Goal: Task Accomplishment & Management: Complete application form

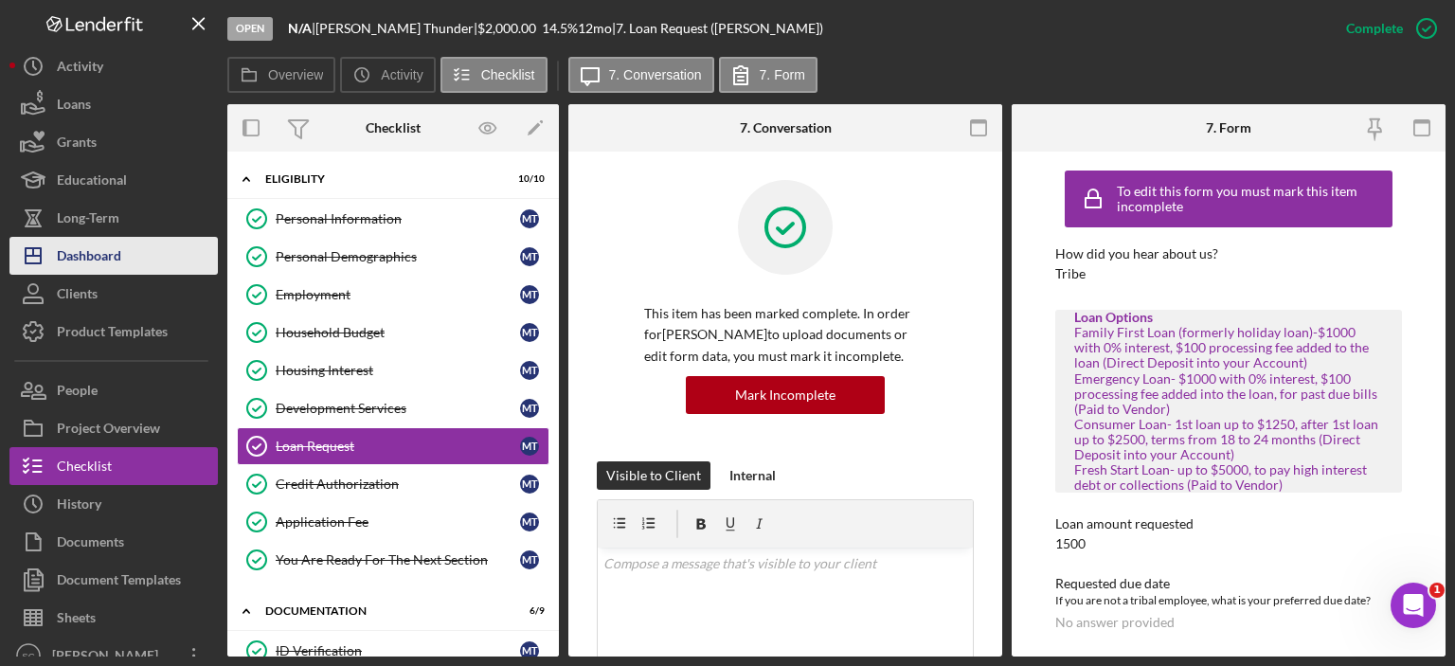
click at [115, 245] on div "Dashboard" at bounding box center [89, 258] width 64 height 43
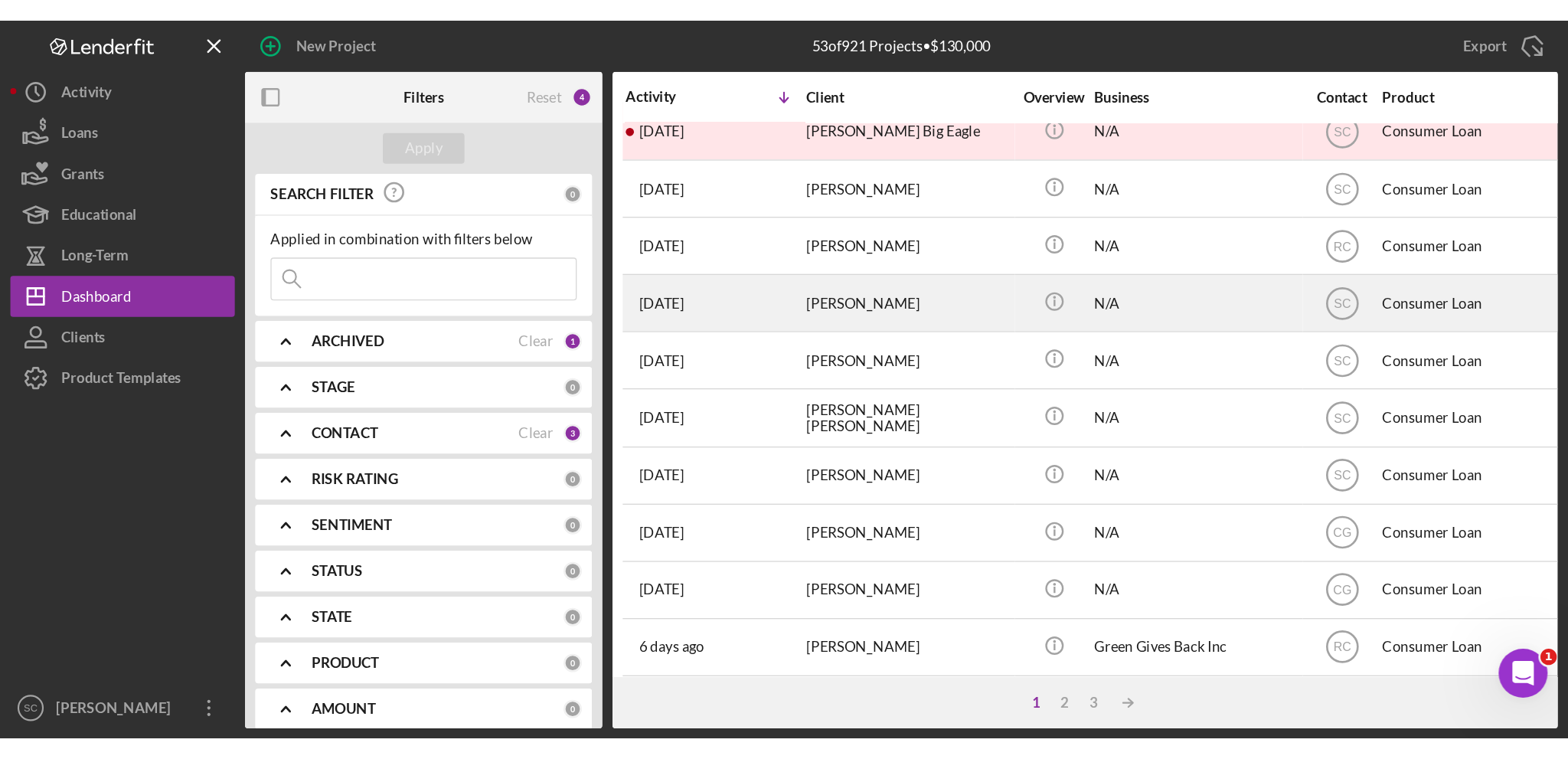
scroll to position [306, 0]
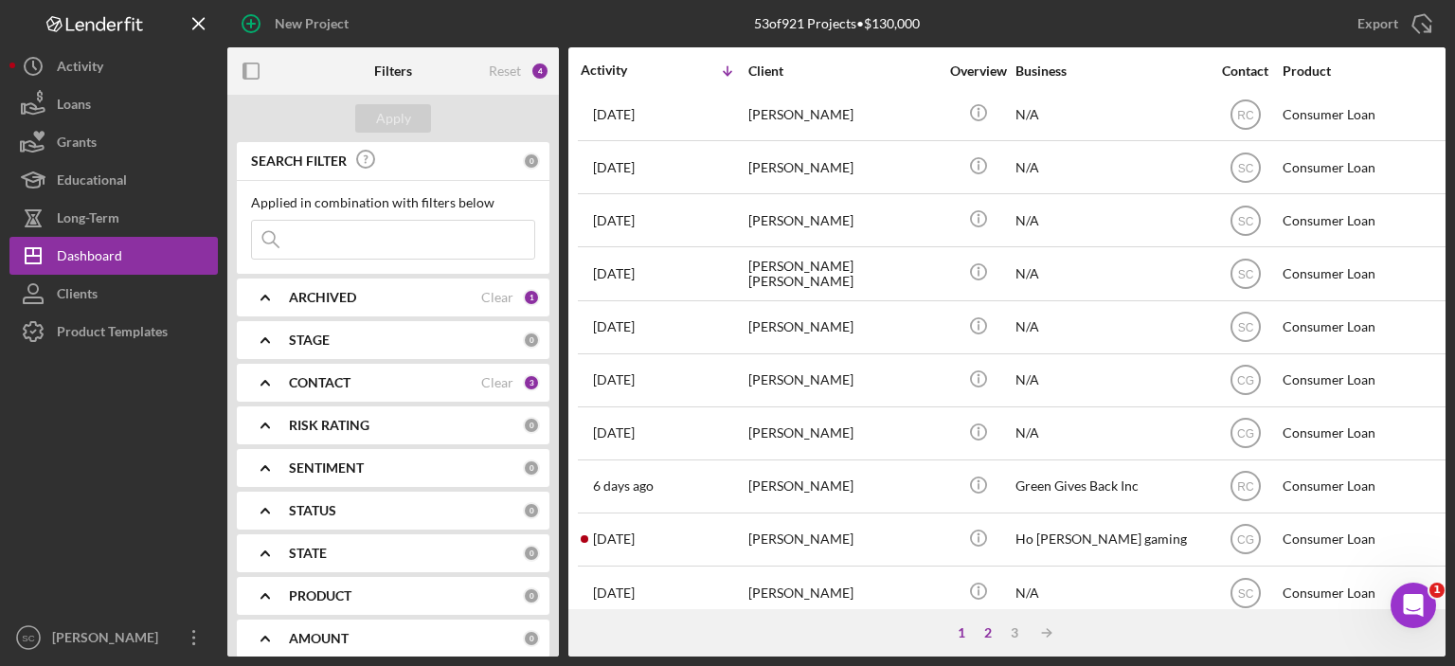
click at [981, 630] on div "2" at bounding box center [988, 632] width 27 height 15
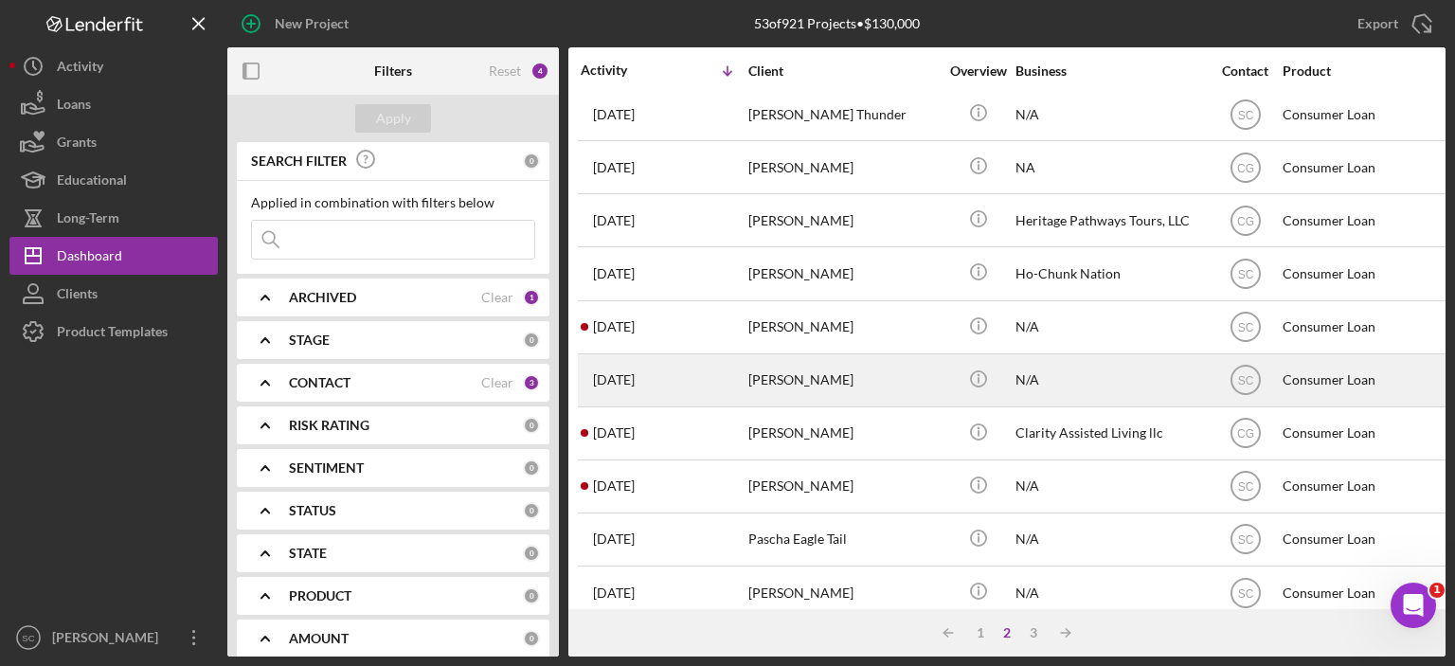
click at [801, 381] on div "[PERSON_NAME]" at bounding box center [842, 380] width 189 height 50
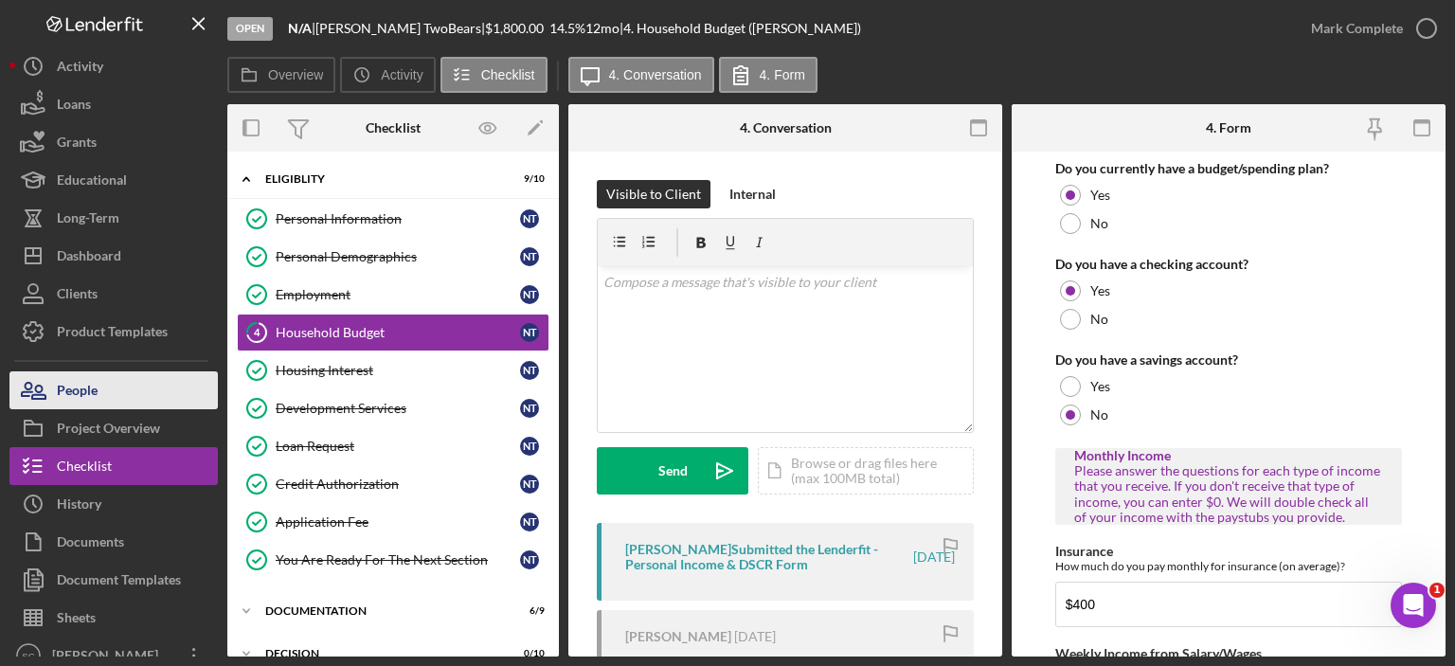
click at [94, 378] on div "People" at bounding box center [77, 392] width 41 height 43
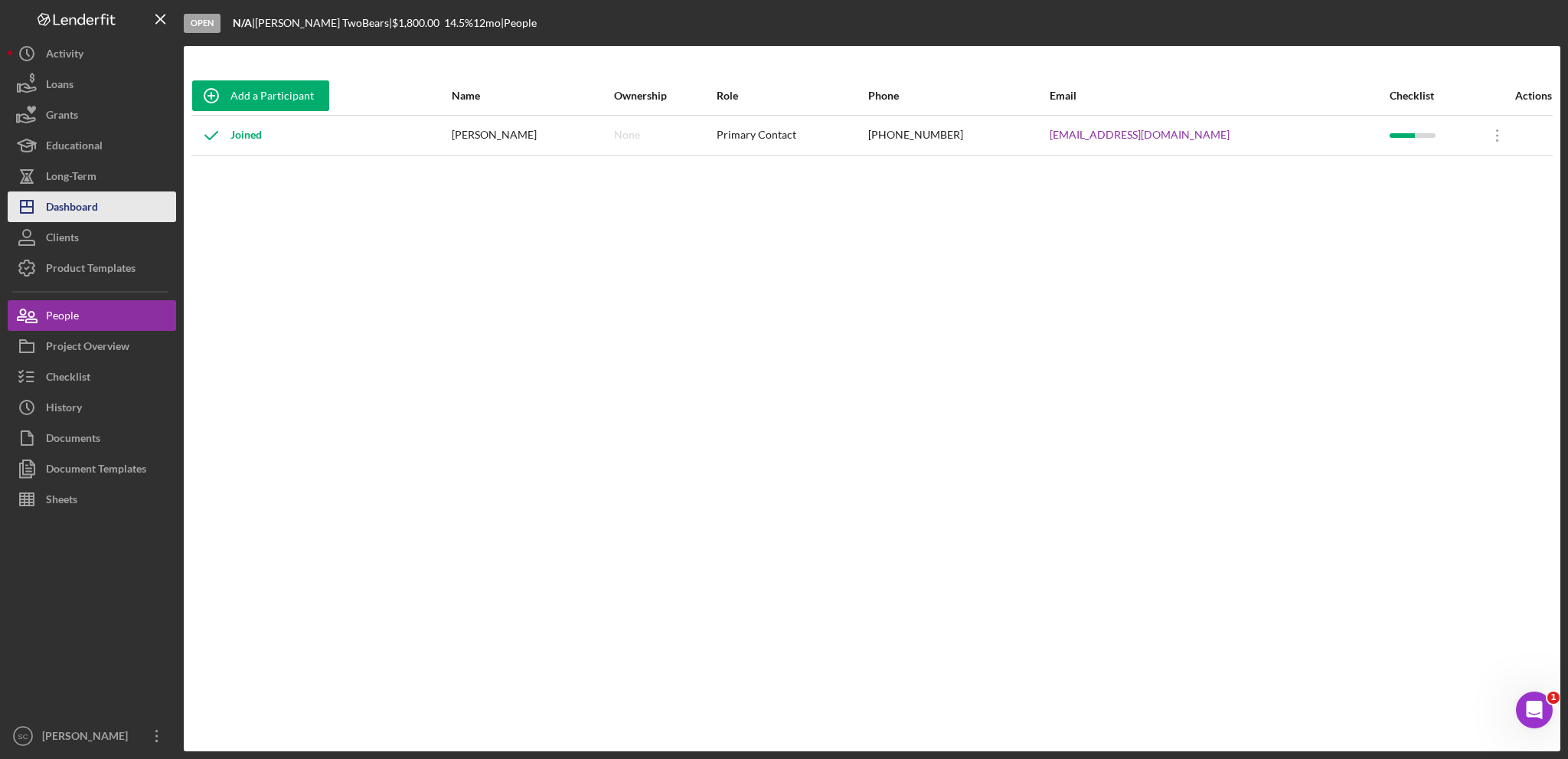
click at [85, 211] on div "Dashboard" at bounding box center [72, 209] width 52 height 35
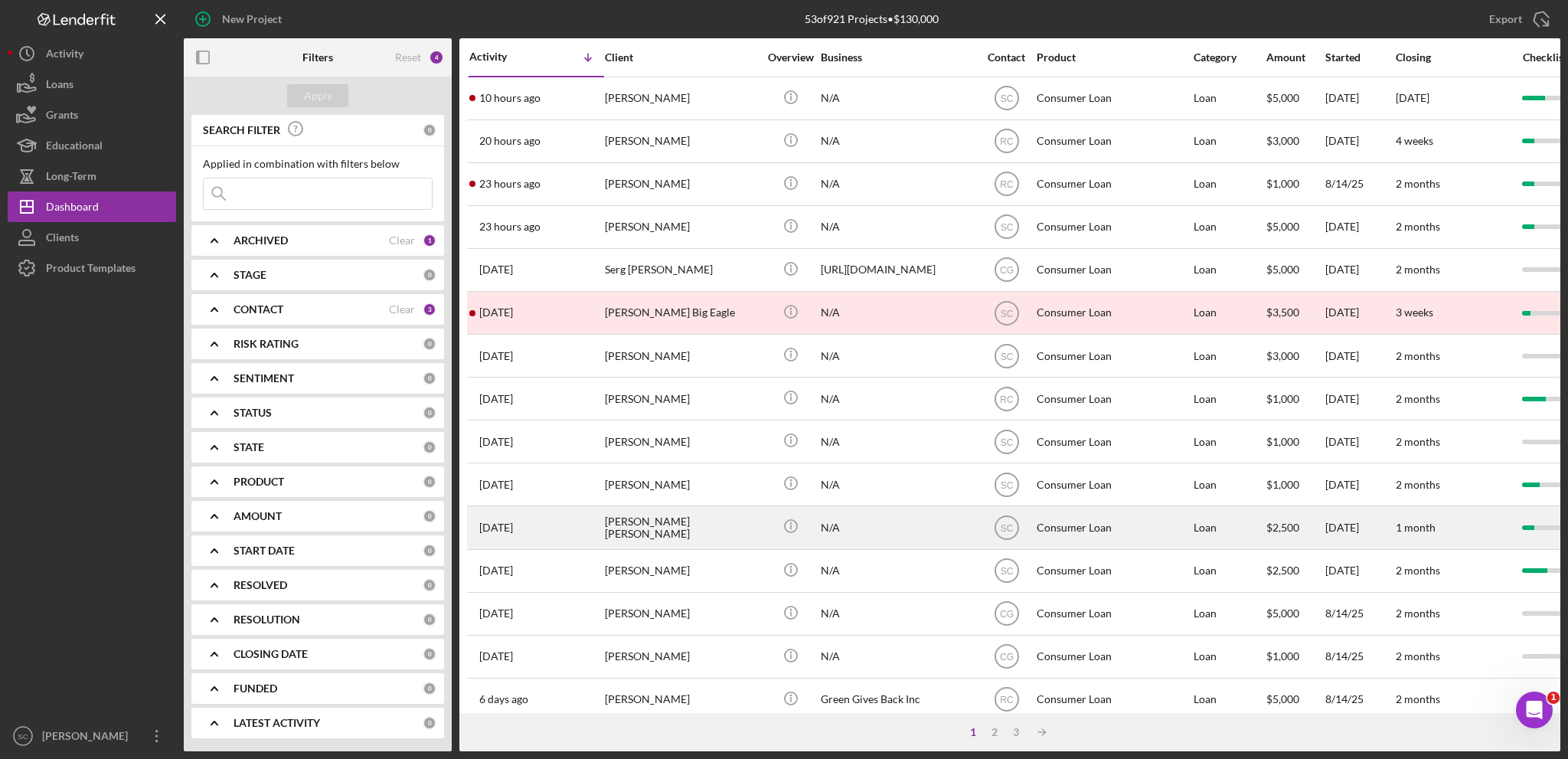
scroll to position [77, 0]
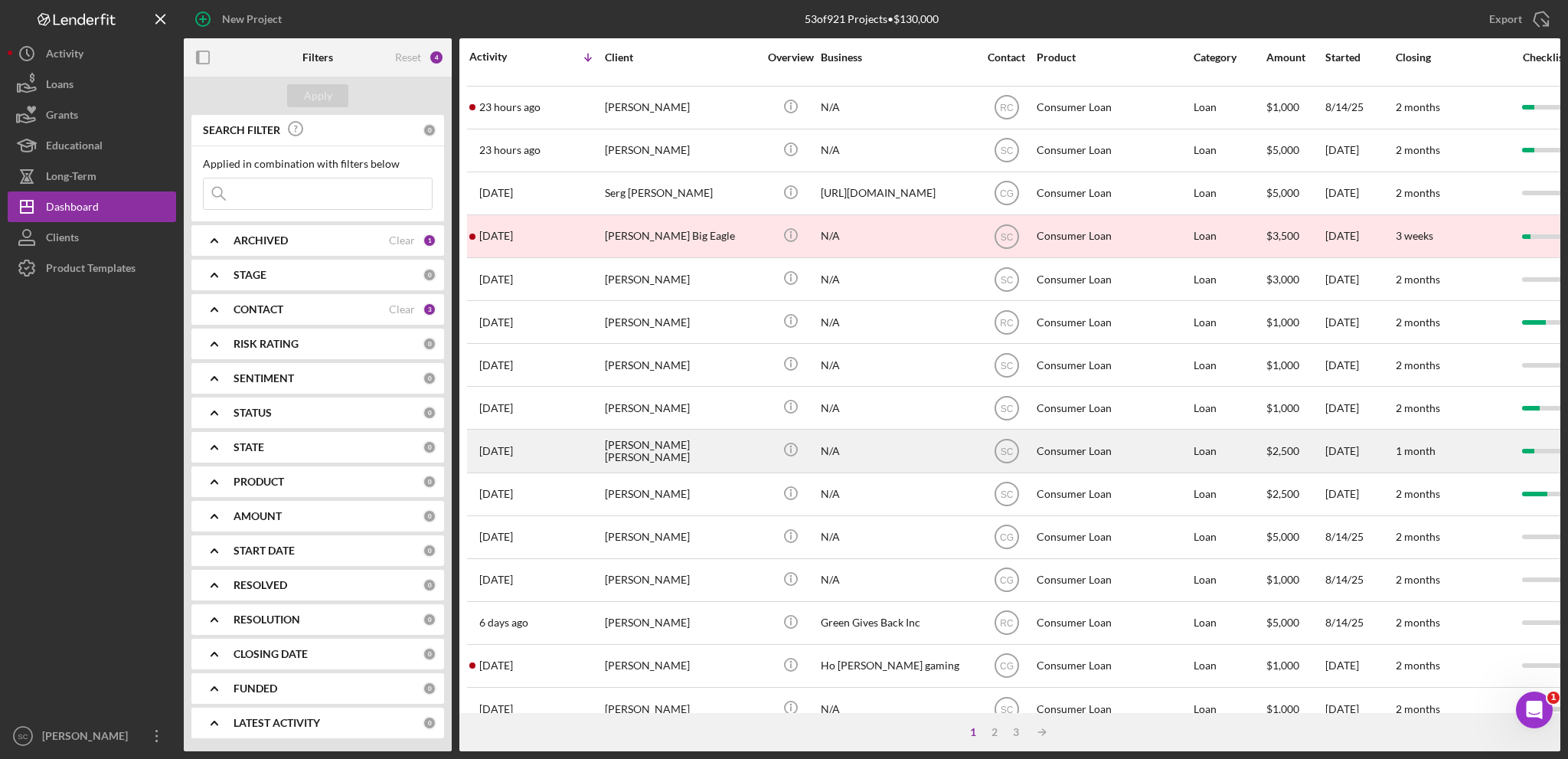
click at [629, 453] on div "[PERSON_NAME] [PERSON_NAME]" at bounding box center [681, 450] width 153 height 40
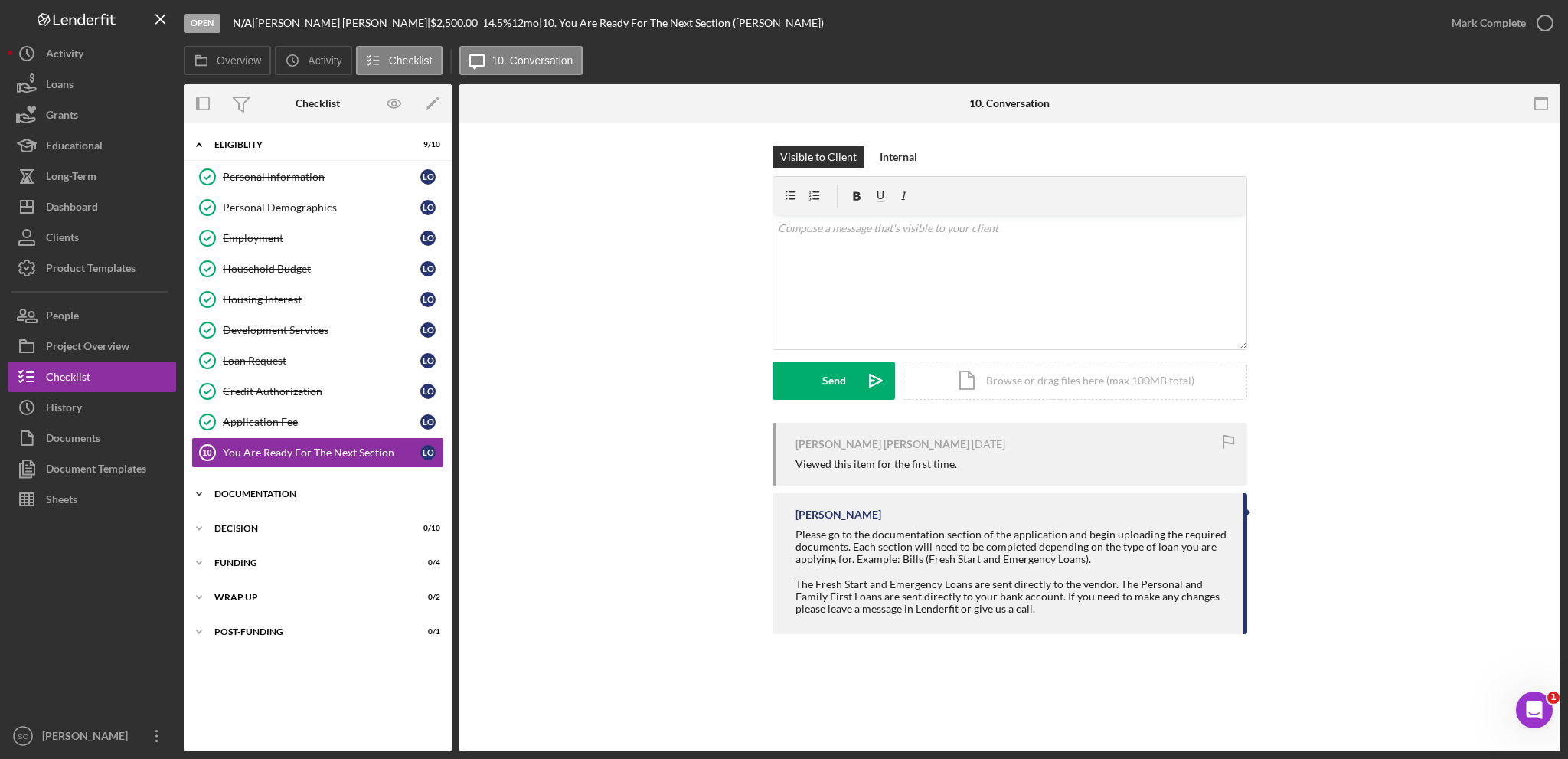
click at [208, 489] on icon "Icon/Expander" at bounding box center [199, 494] width 31 height 31
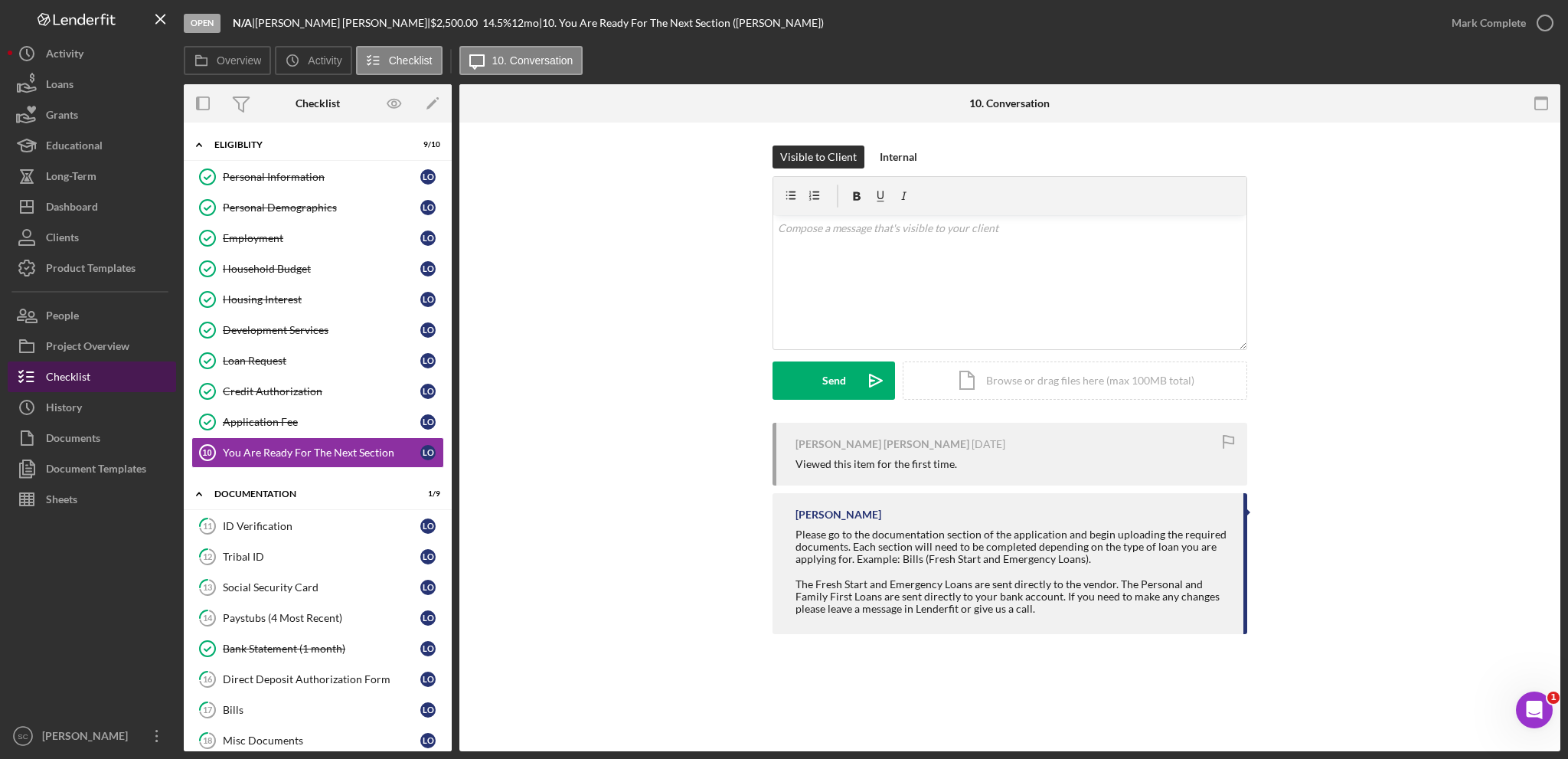
click at [93, 371] on button "Checklist" at bounding box center [91, 377] width 168 height 31
click at [245, 520] on div "ID Verification" at bounding box center [322, 525] width 197 height 12
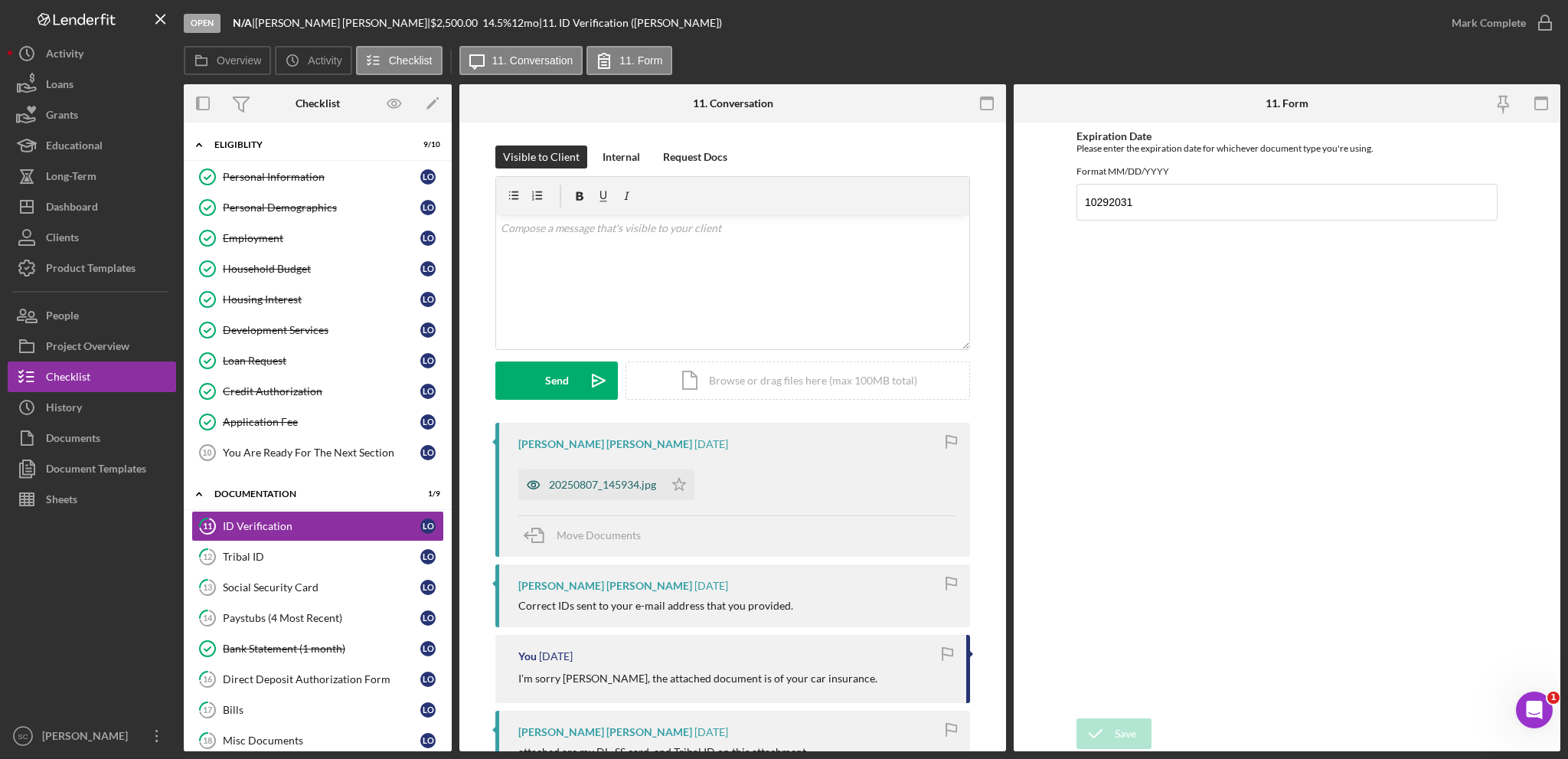
click at [617, 487] on div "20250807_145934.jpg" at bounding box center [602, 484] width 107 height 12
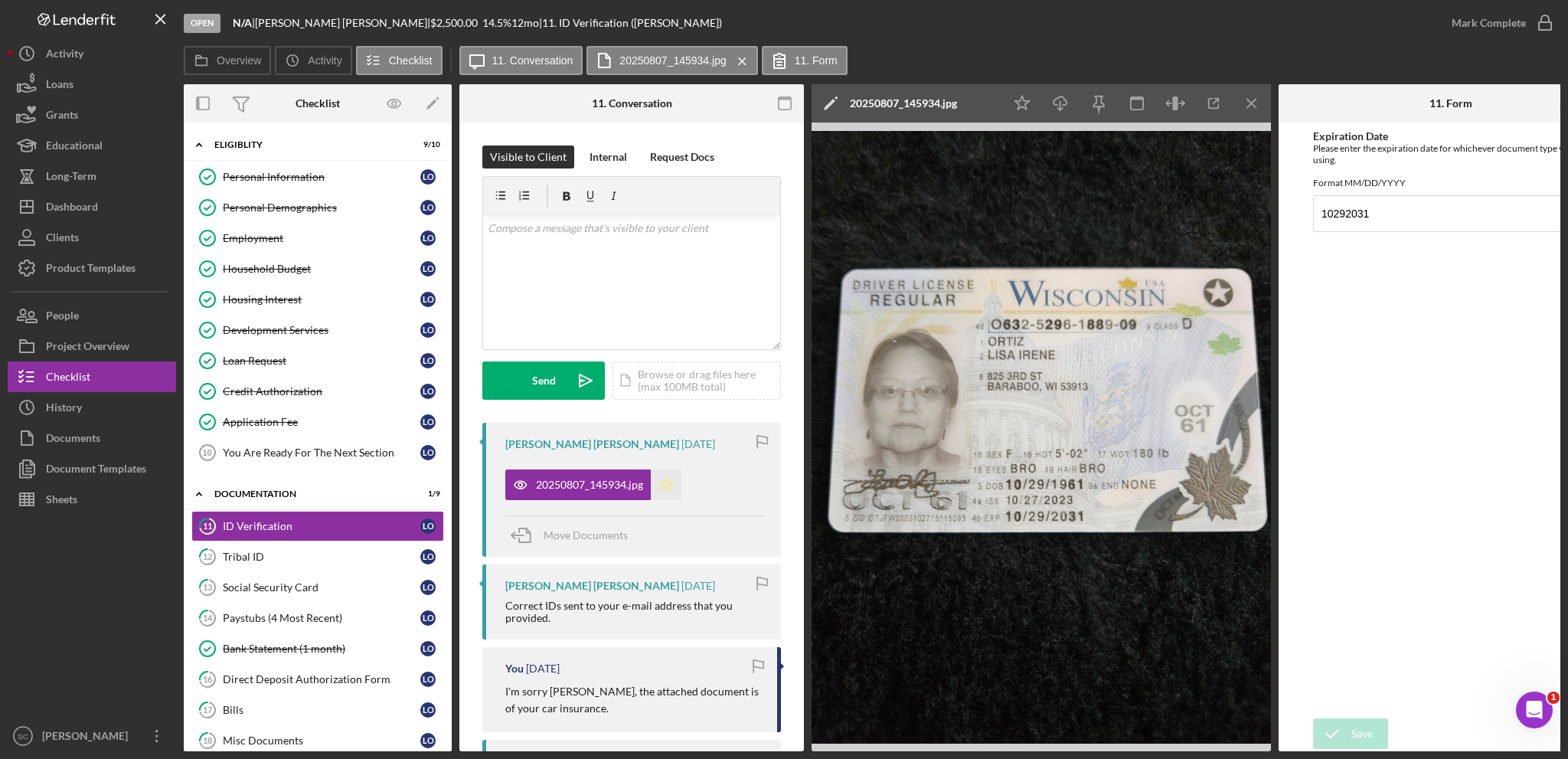
click at [670, 479] on icon "Icon/Star" at bounding box center [666, 485] width 31 height 31
click at [1504, 25] on div "Mark Complete" at bounding box center [1489, 23] width 74 height 31
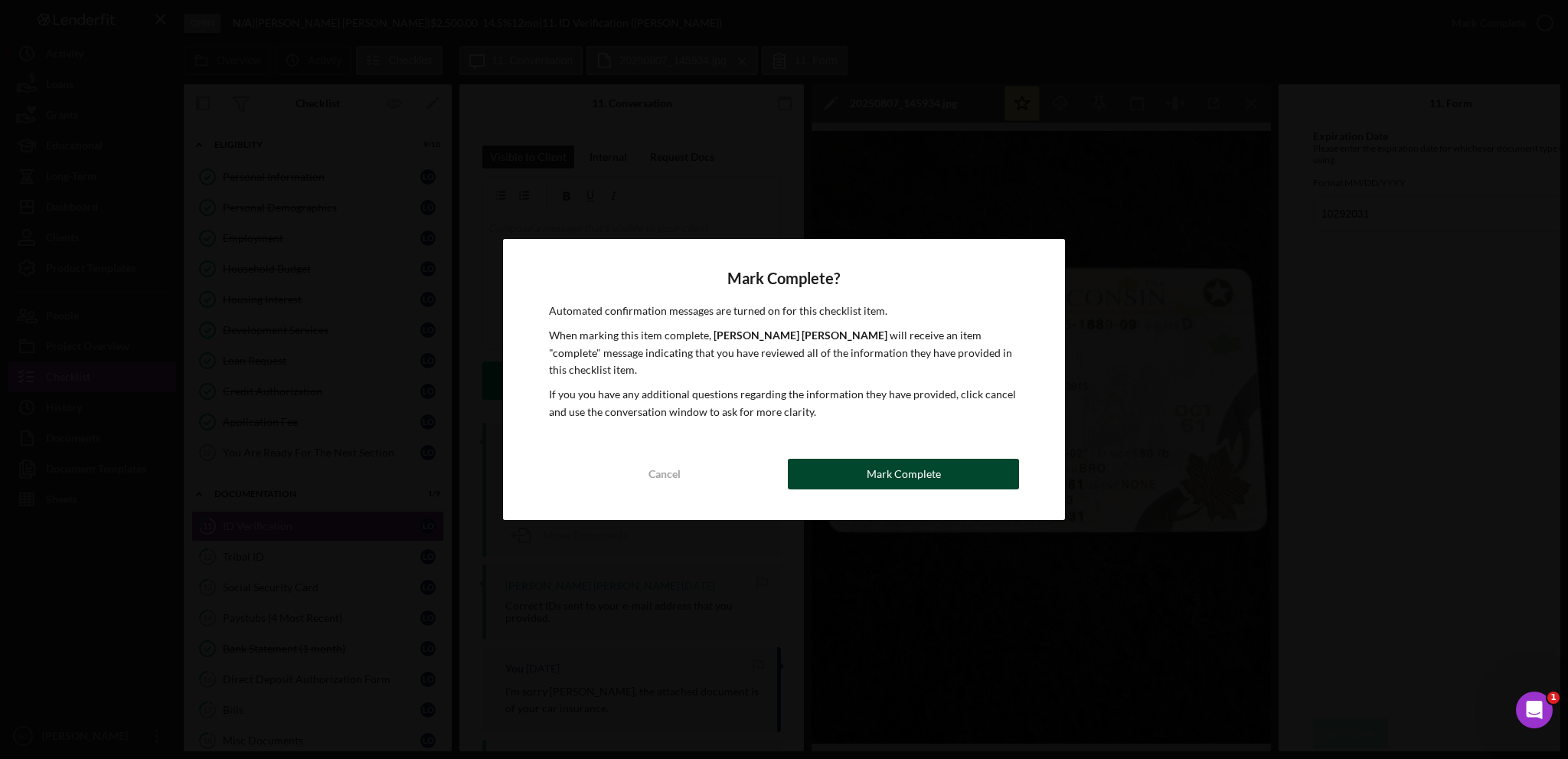
click at [911, 458] on div "Mark Complete" at bounding box center [904, 474] width 74 height 31
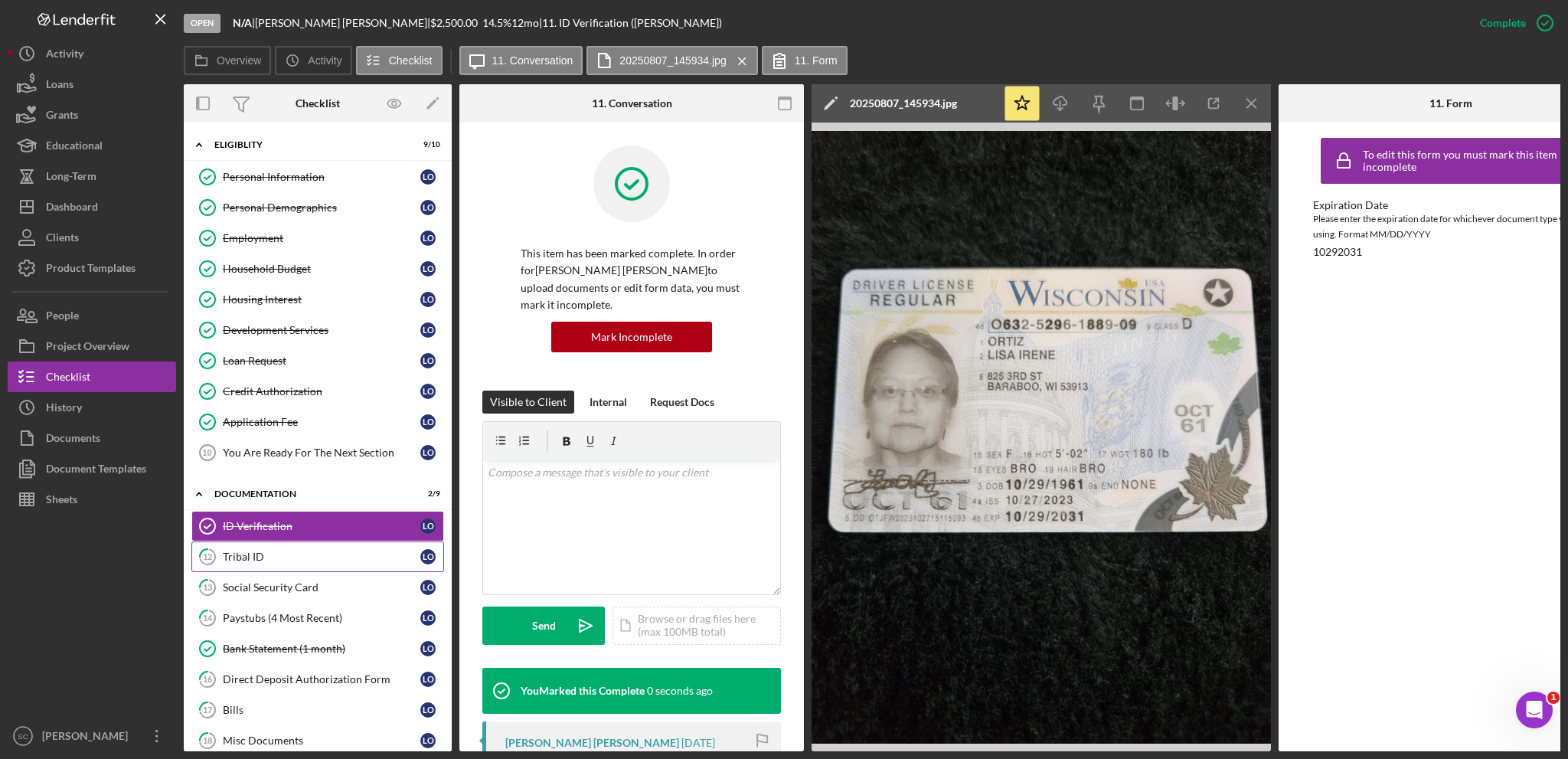
click at [281, 554] on div "Tribal ID" at bounding box center [322, 556] width 197 height 12
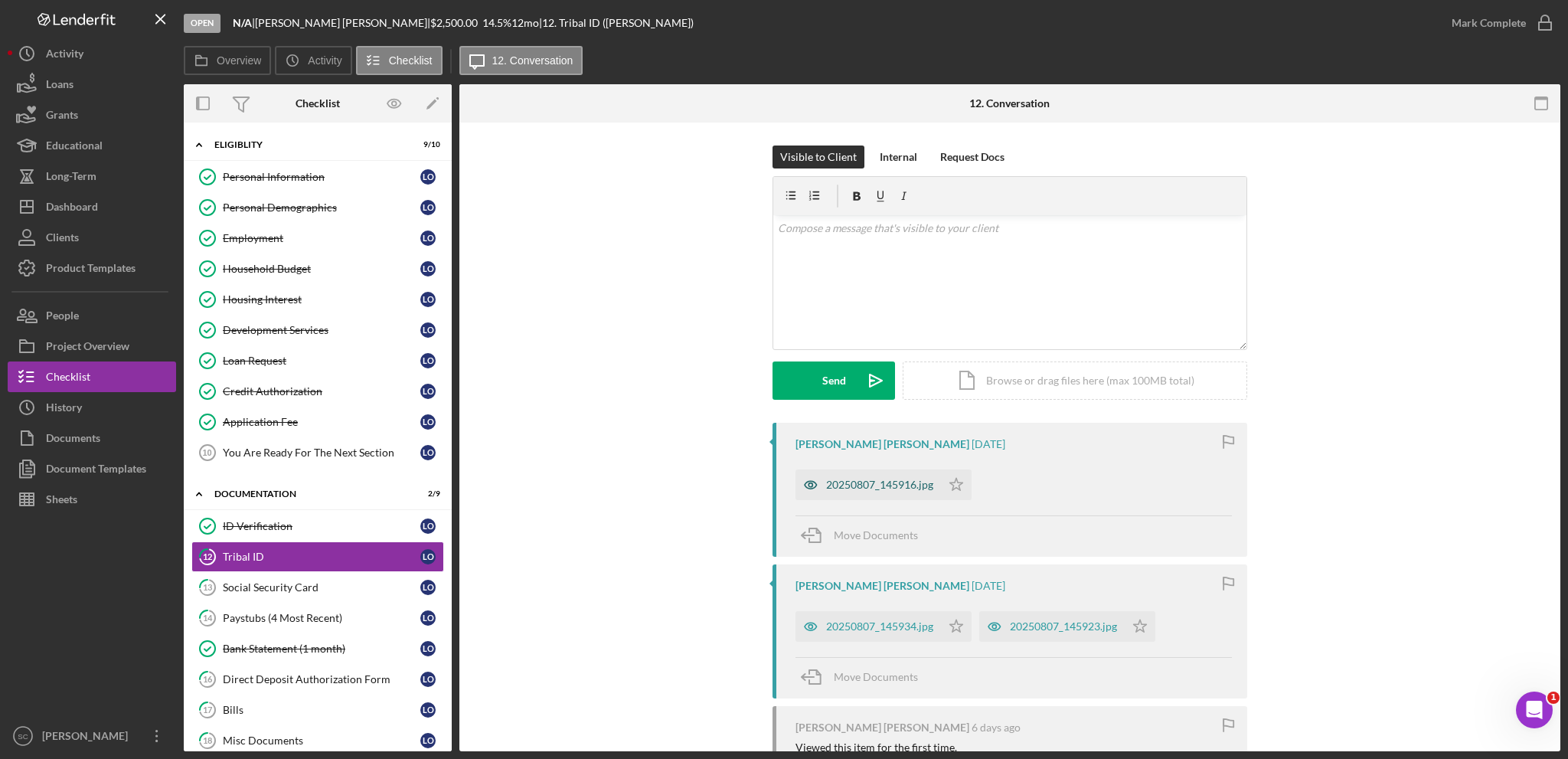
click at [877, 491] on div "20250807_145916.jpg" at bounding box center [868, 485] width 145 height 31
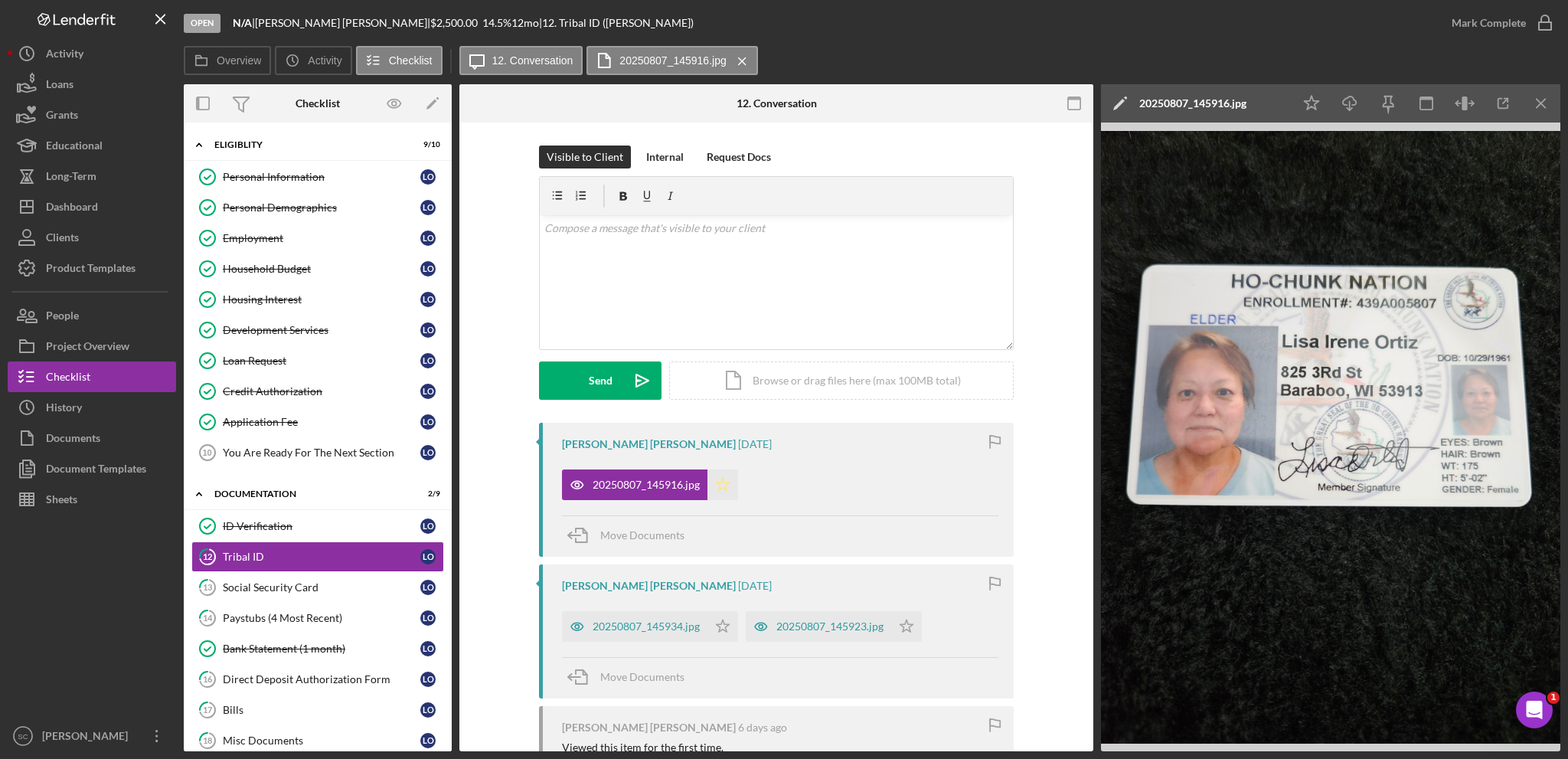
click at [730, 487] on icon "Icon/Star" at bounding box center [723, 485] width 31 height 31
click at [619, 633] on div "20250807_145934.jpg" at bounding box center [634, 626] width 145 height 31
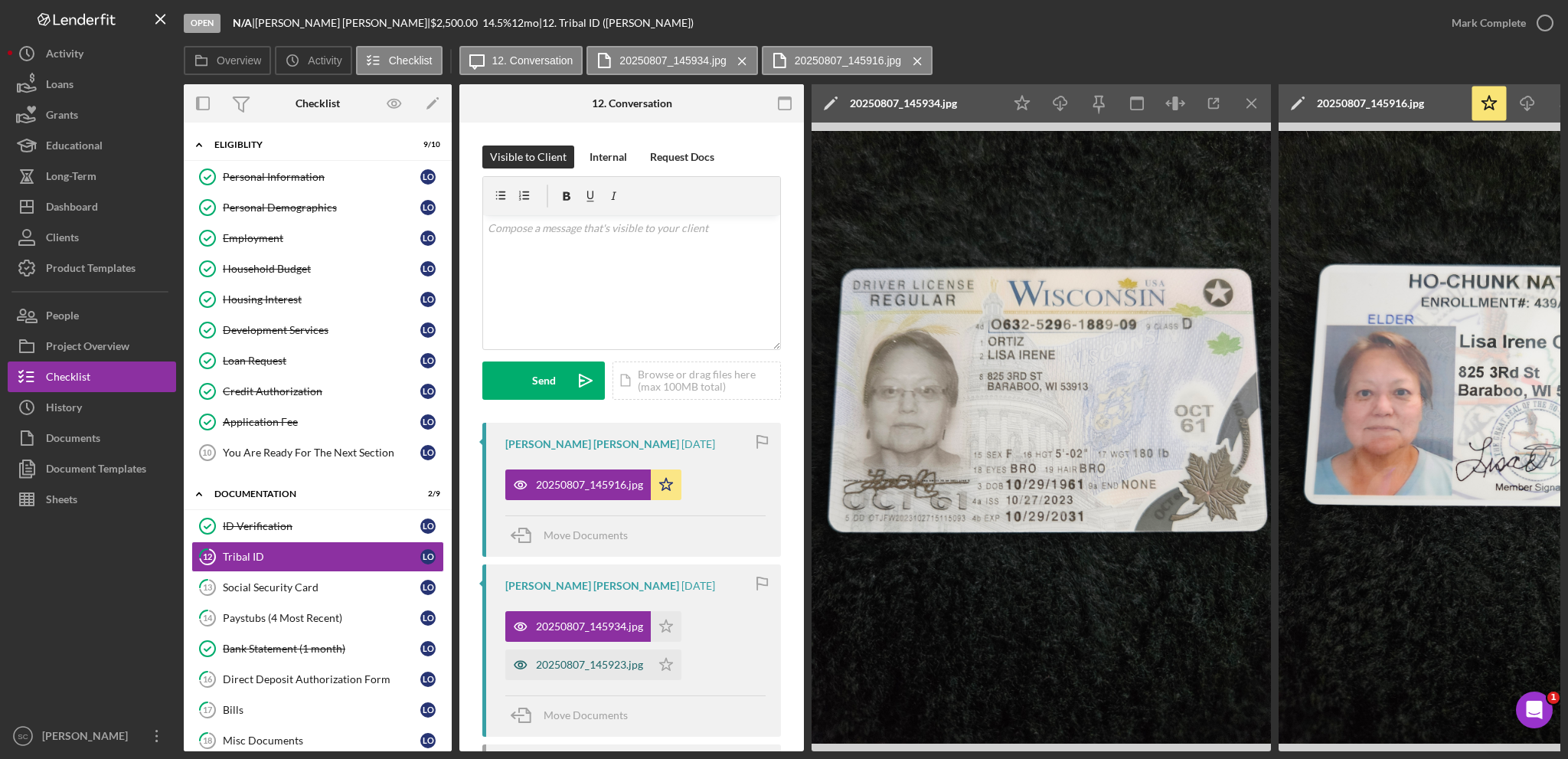
click at [562, 667] on div "20250807_145923.jpg" at bounding box center [589, 664] width 107 height 12
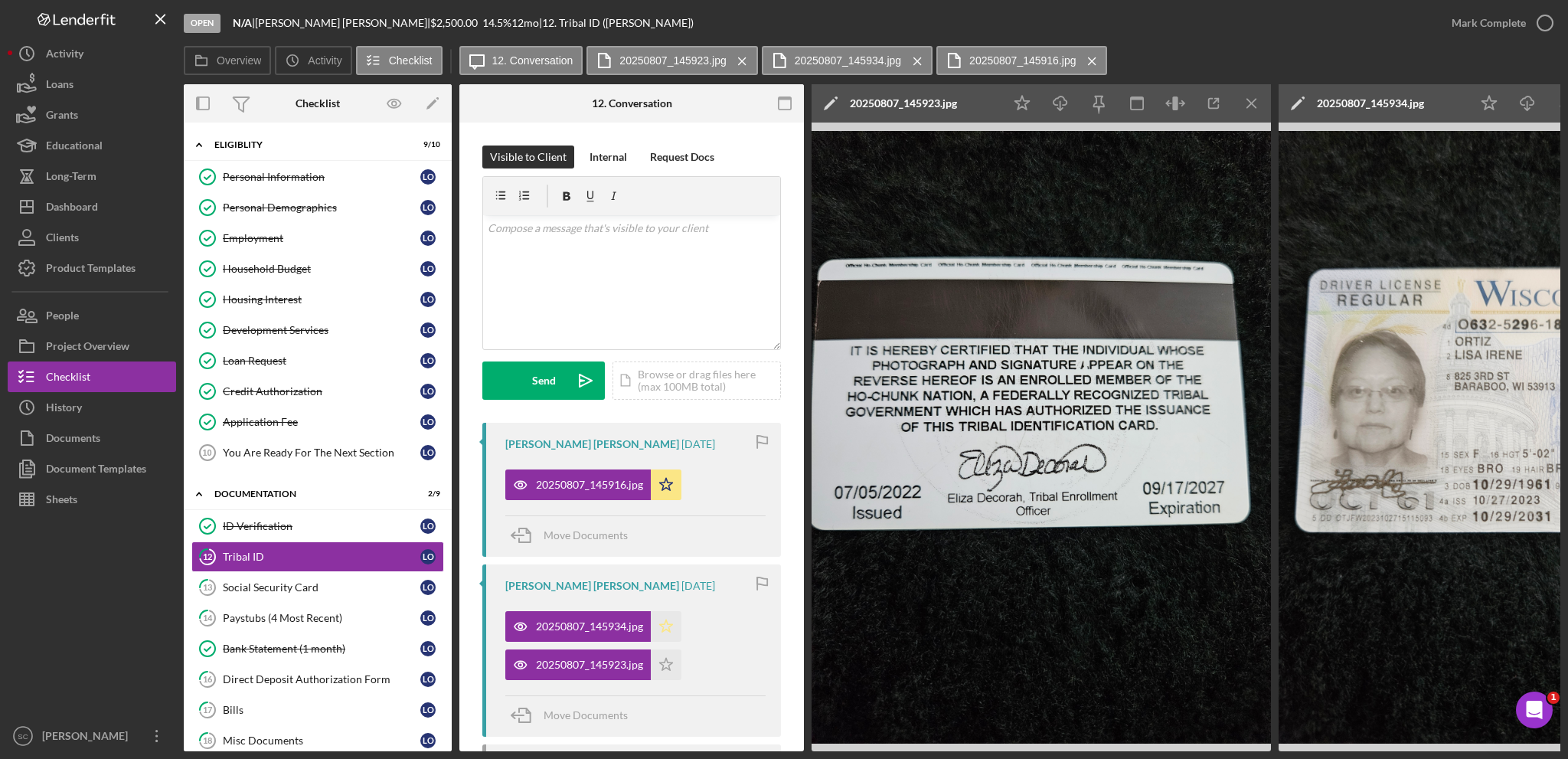
click at [664, 626] on icon "Icon/Star" at bounding box center [666, 626] width 31 height 31
click at [668, 659] on icon "Icon/Star" at bounding box center [666, 664] width 31 height 31
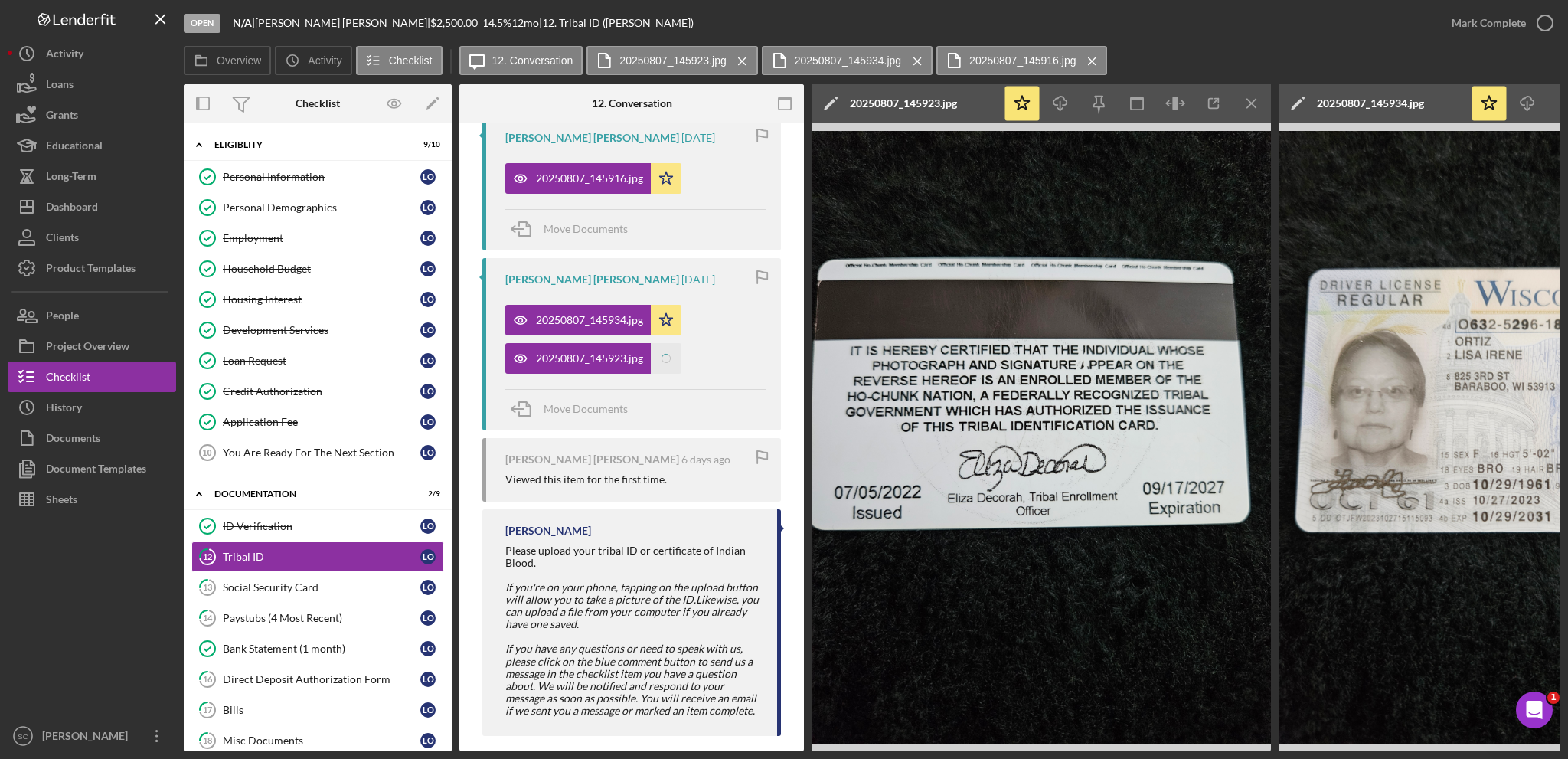
scroll to position [325, 0]
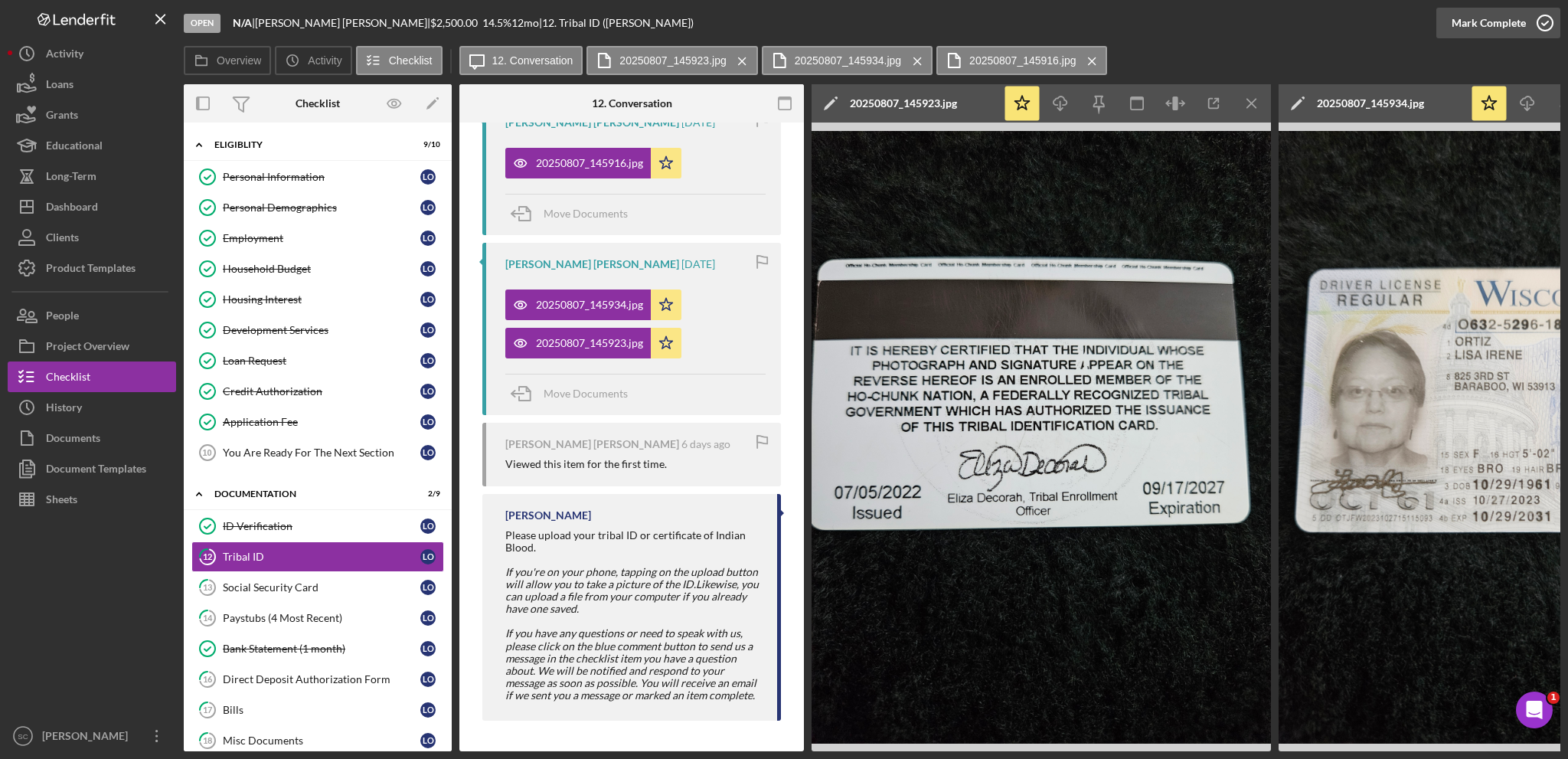
click at [1489, 26] on div "Mark Complete" at bounding box center [1489, 23] width 74 height 31
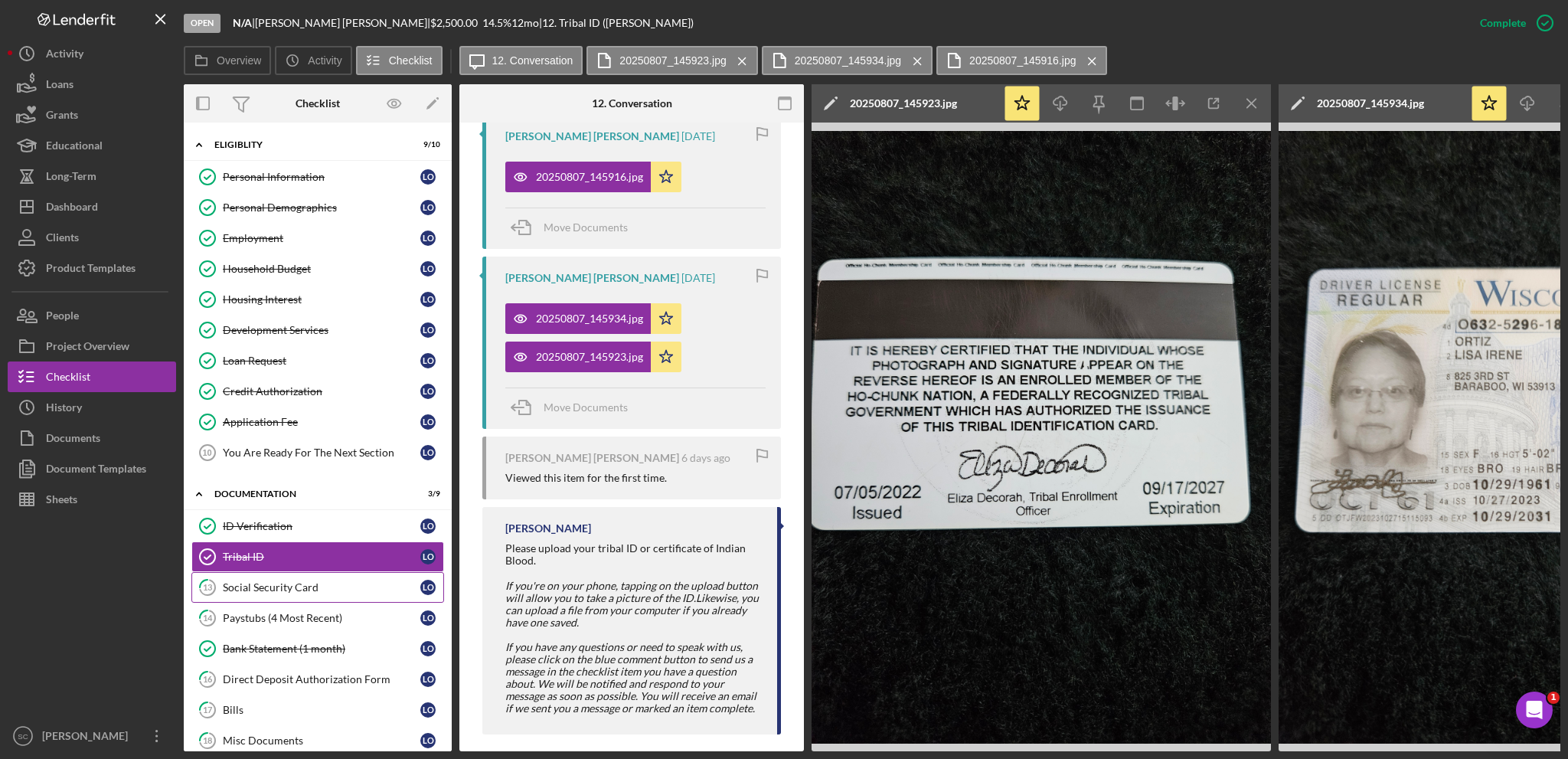
click at [239, 581] on div "Social Security Card" at bounding box center [322, 587] width 197 height 12
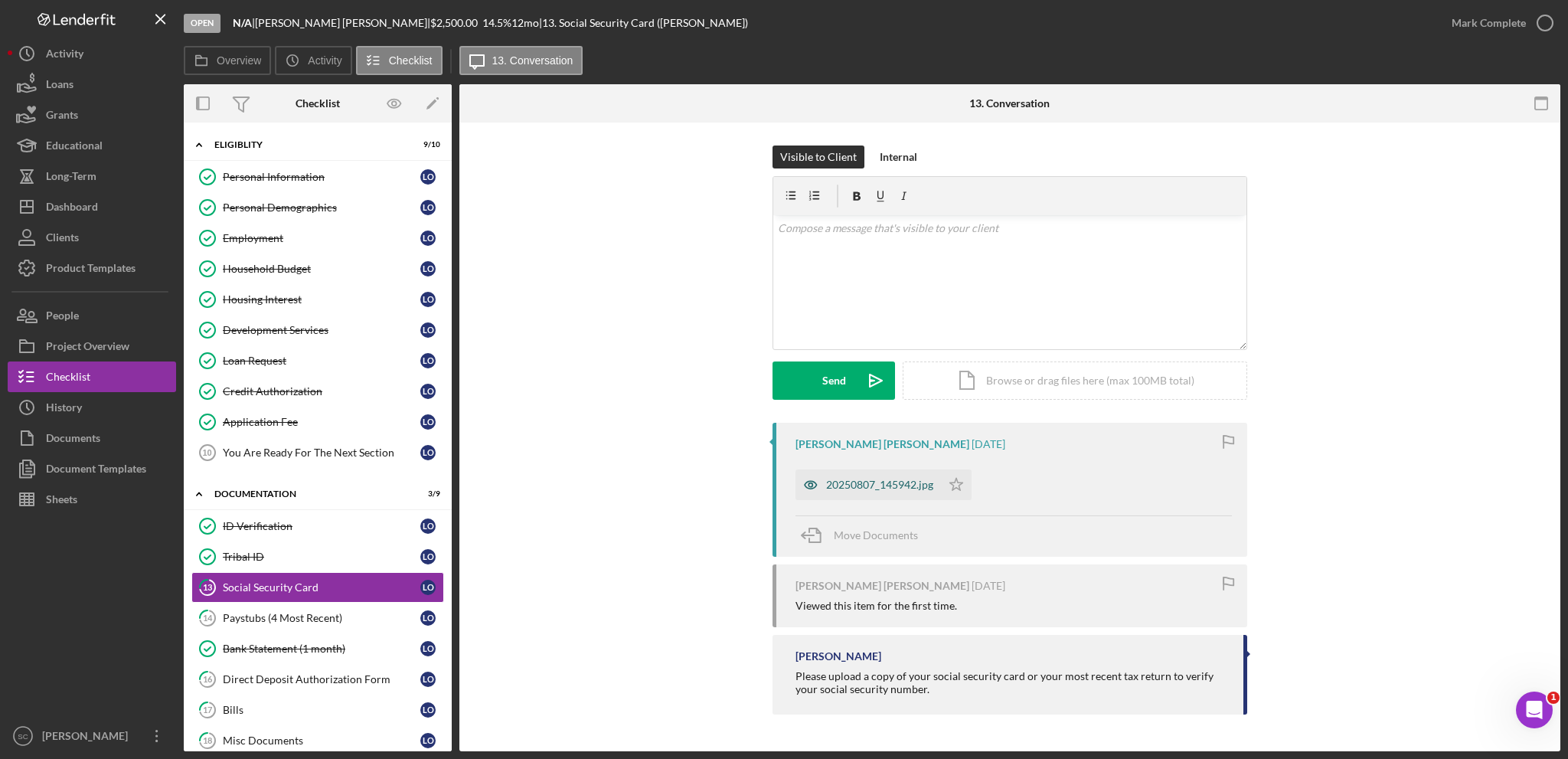
click at [842, 482] on div "20250807_145942.jpg" at bounding box center [879, 484] width 107 height 12
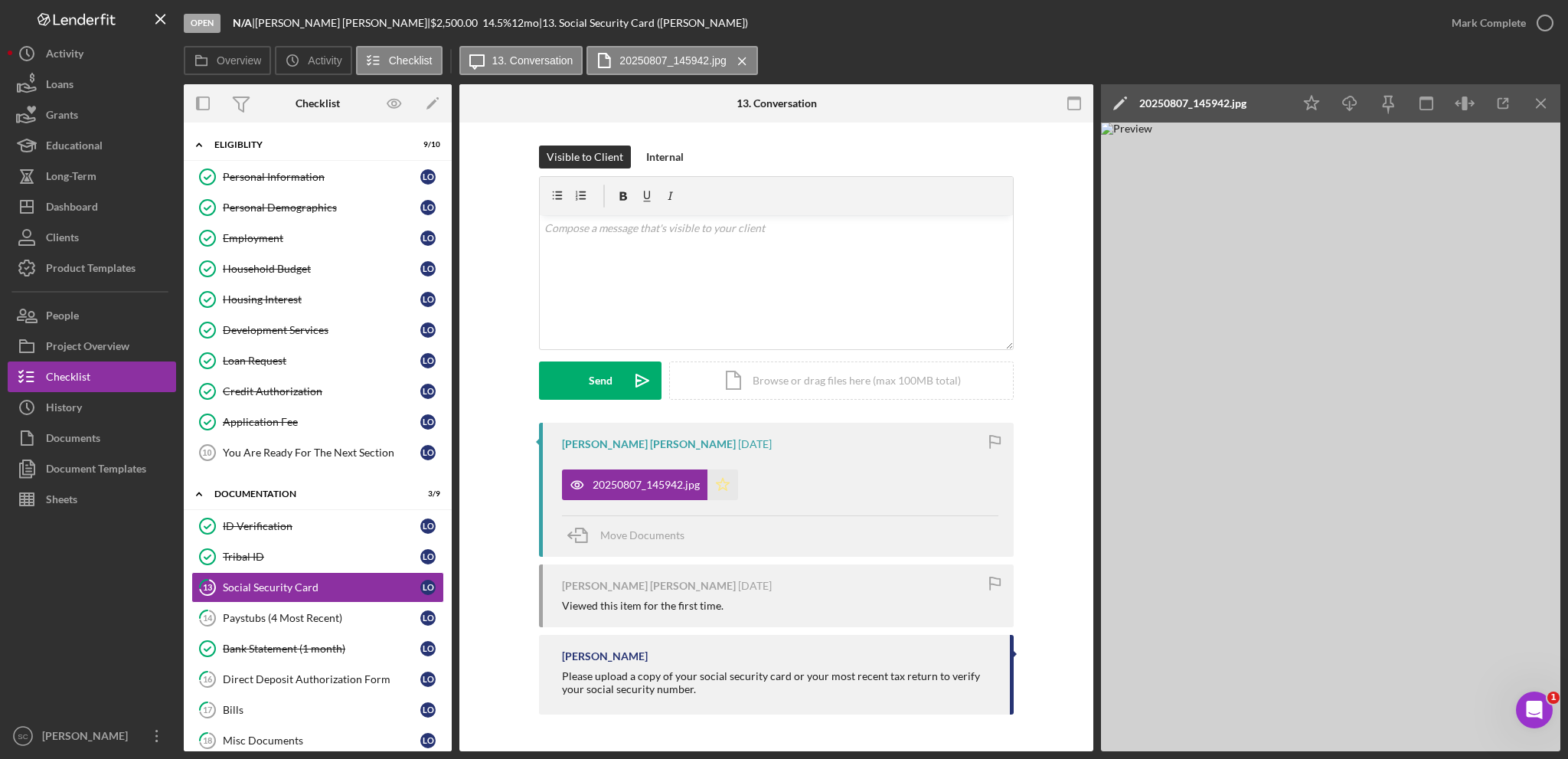
click at [719, 483] on polygon "button" at bounding box center [723, 483] width 13 height 12
click at [1498, 19] on div "Mark Complete" at bounding box center [1489, 23] width 74 height 31
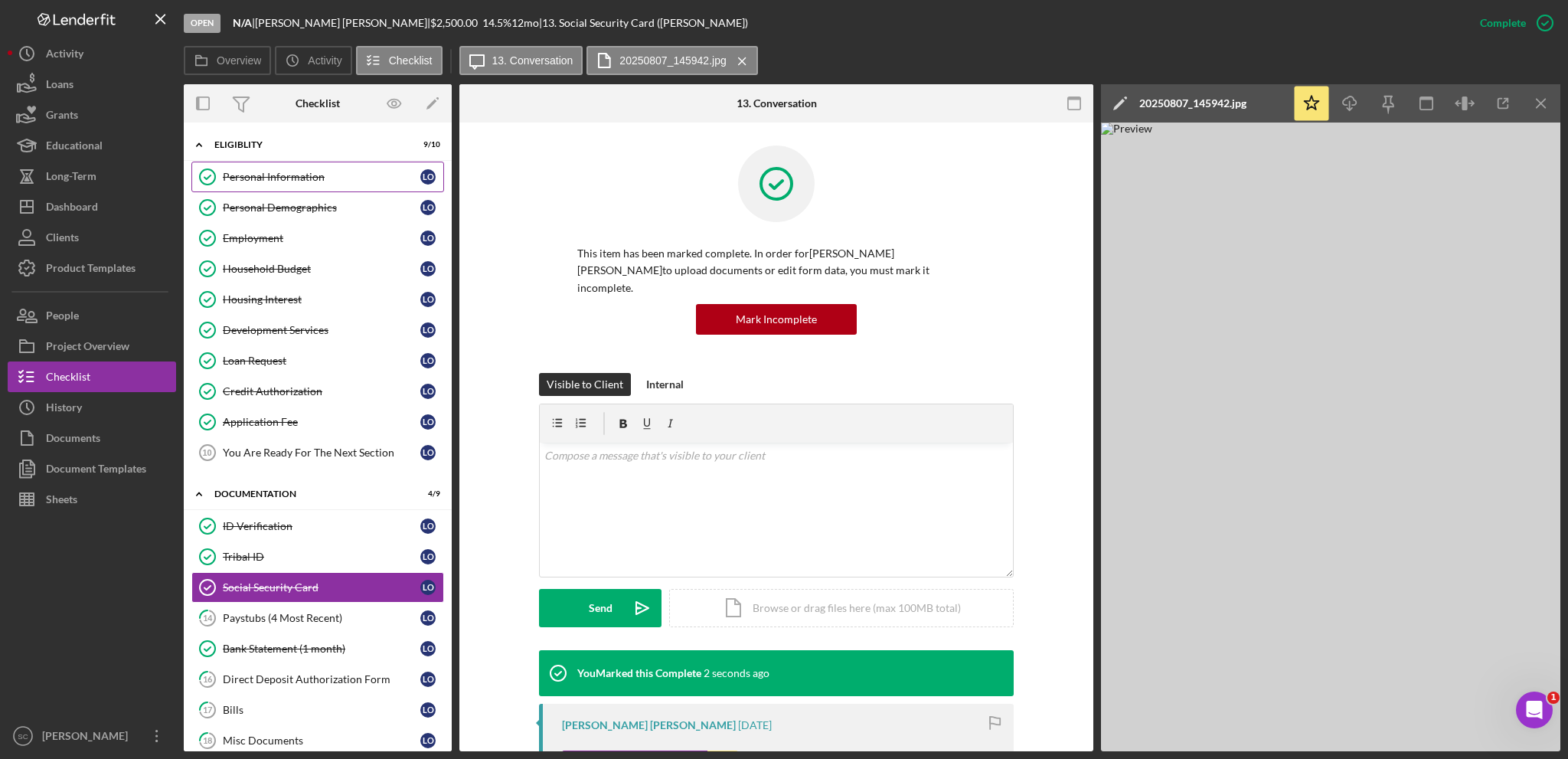
click at [289, 167] on link "Personal Information Personal Information L O" at bounding box center [318, 177] width 253 height 31
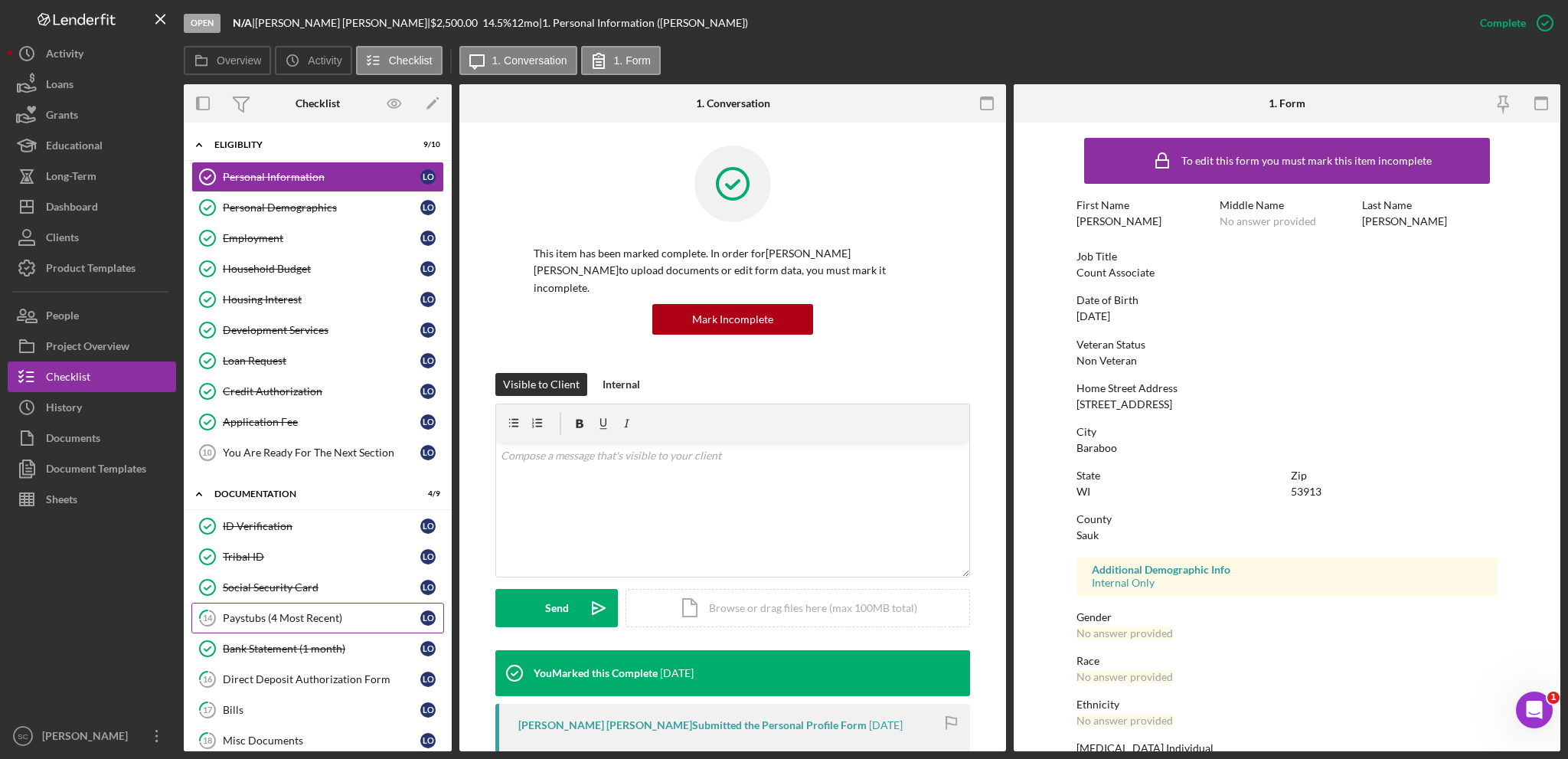
click at [256, 613] on div "Paystubs (4 Most Recent)" at bounding box center [322, 618] width 197 height 12
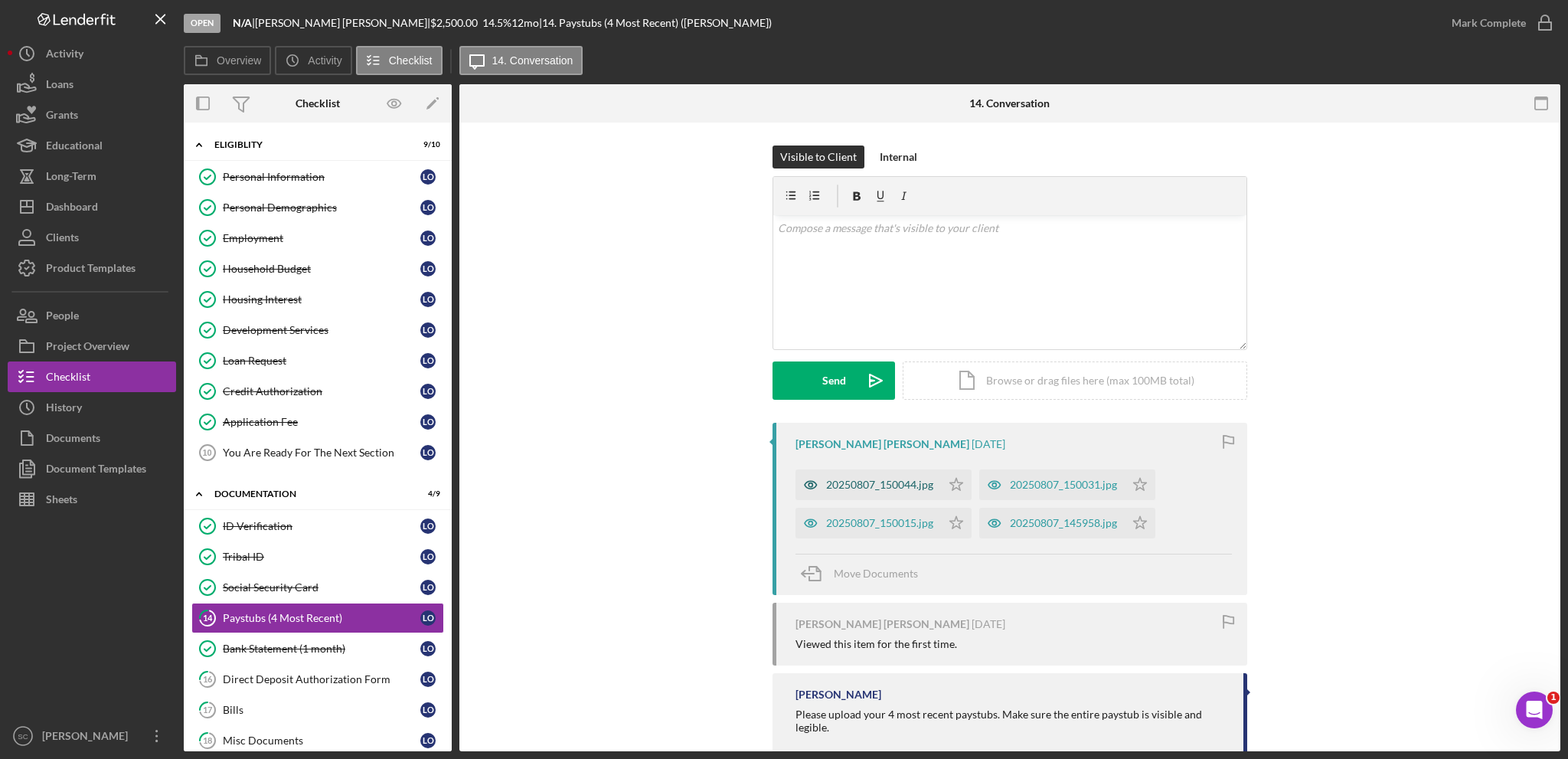
click at [870, 487] on div "20250807_150044.jpg" at bounding box center [879, 484] width 107 height 12
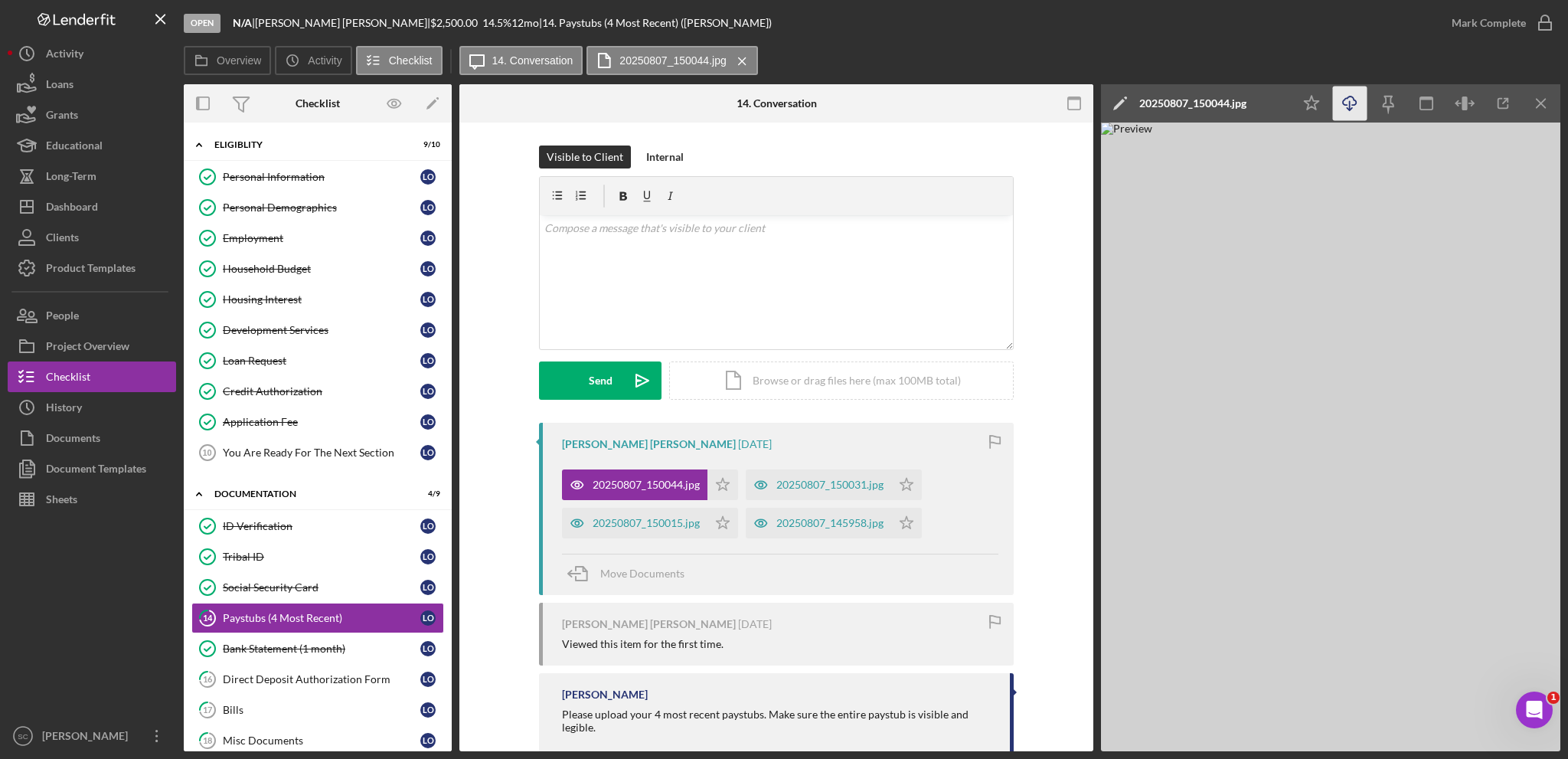
click at [1345, 103] on icon "Icon/Download" at bounding box center [1350, 103] width 35 height 35
click at [720, 484] on icon "Icon/Star" at bounding box center [723, 485] width 31 height 31
click at [849, 479] on div "20250807_150031.jpg" at bounding box center [830, 484] width 107 height 12
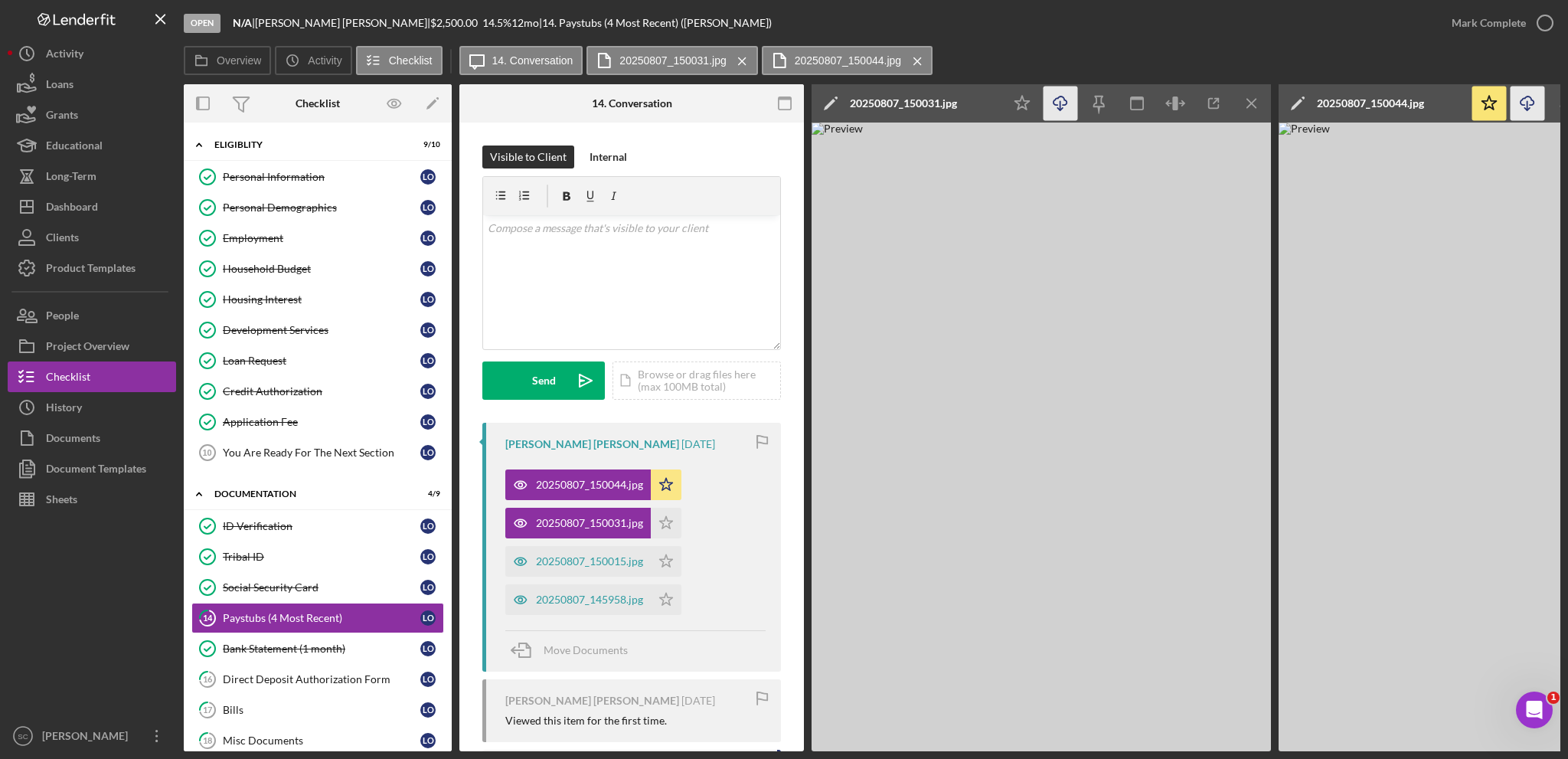
click at [1053, 105] on icon "Icon/Download" at bounding box center [1060, 103] width 35 height 35
click at [664, 515] on icon "Icon/Star" at bounding box center [666, 523] width 31 height 31
click at [555, 550] on div "20250807_150015.jpg" at bounding box center [578, 561] width 145 height 31
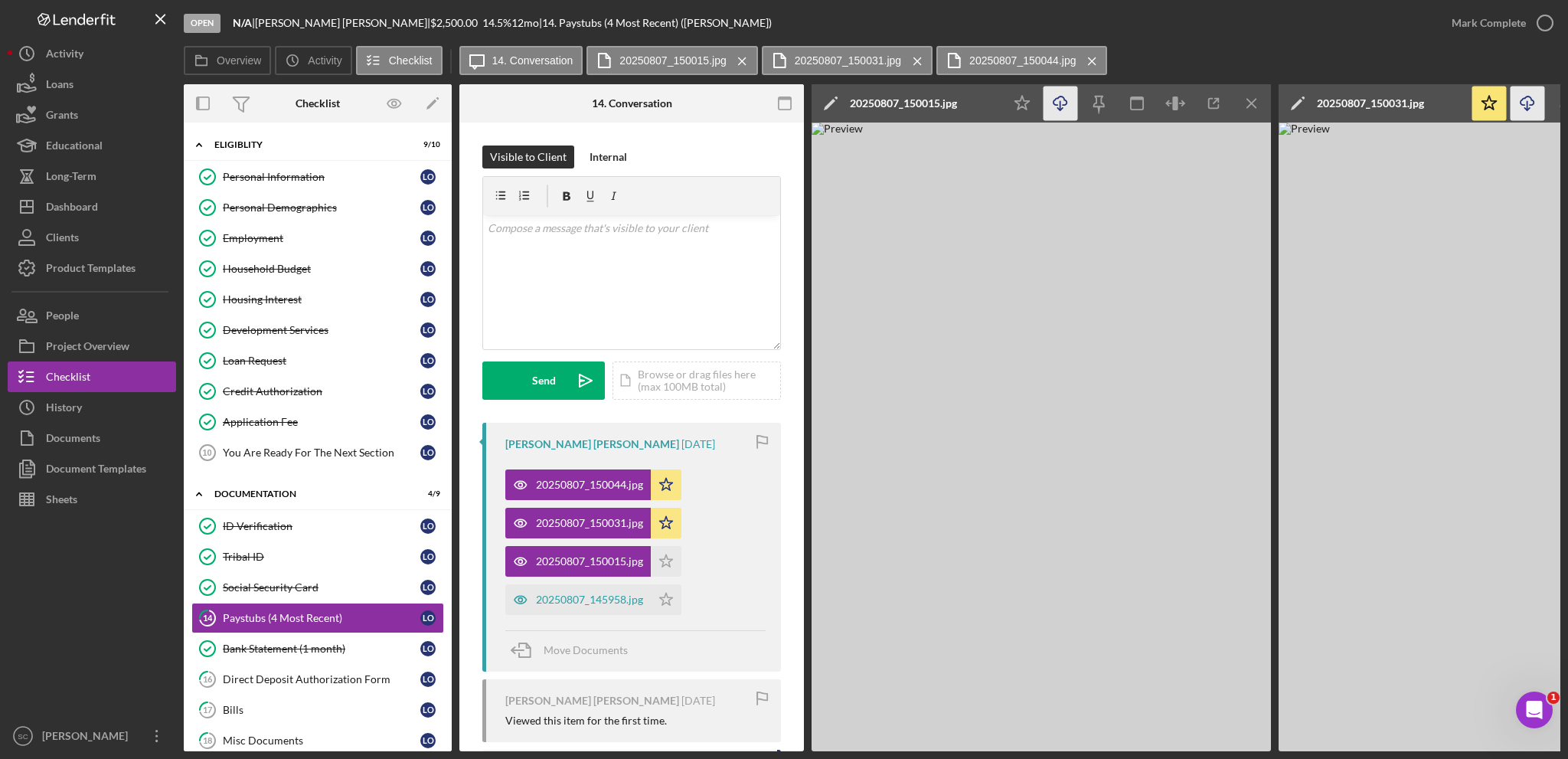
click at [1055, 103] on icon "Icon/Download" at bounding box center [1060, 103] width 35 height 35
click at [664, 555] on icon "Icon/Star" at bounding box center [666, 561] width 31 height 31
click at [569, 592] on div "20250807_145958.jpg" at bounding box center [578, 600] width 145 height 31
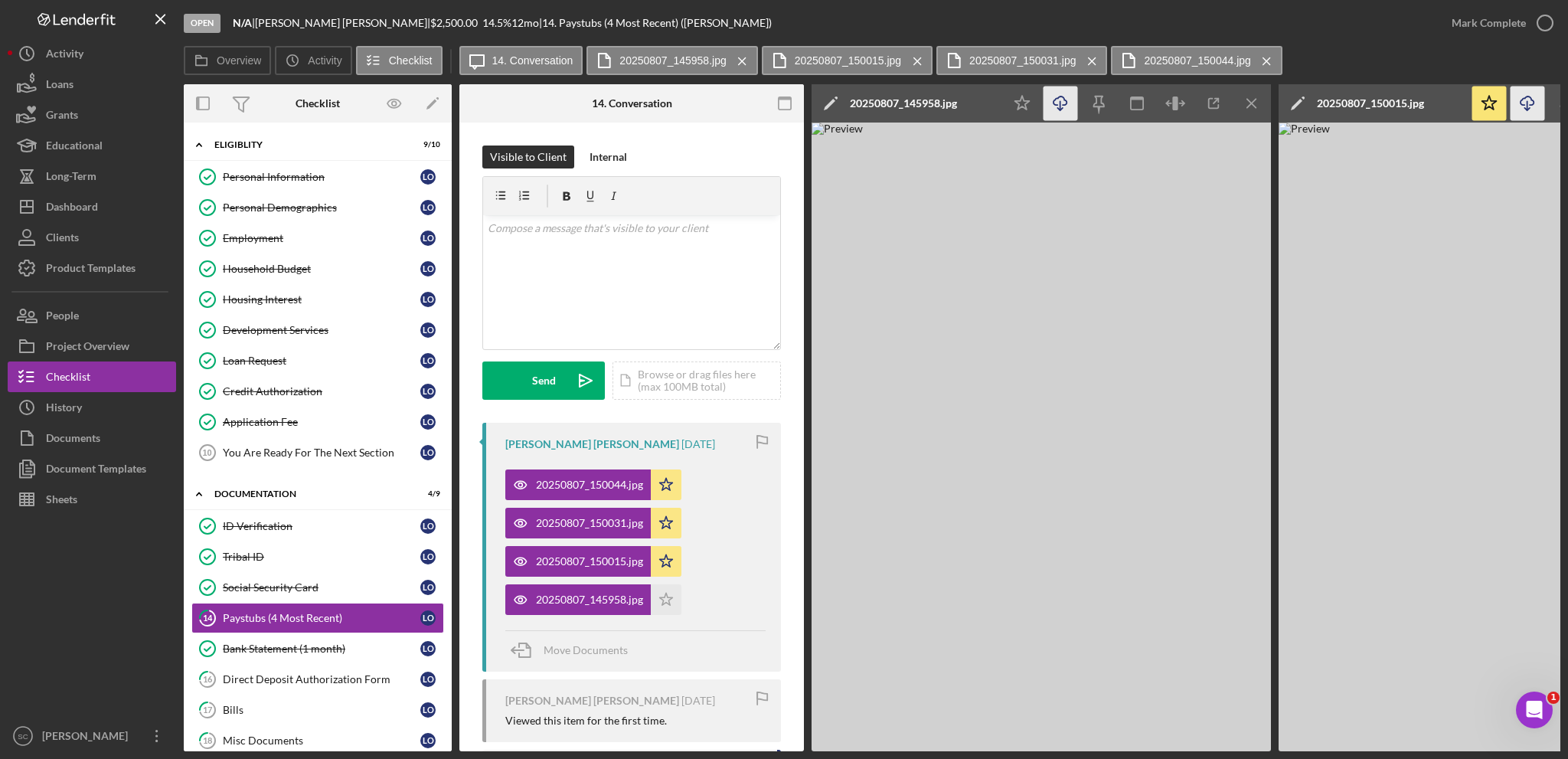
click at [1062, 95] on icon "Icon/Download" at bounding box center [1060, 103] width 35 height 35
click at [664, 602] on icon "Icon/Star" at bounding box center [666, 600] width 31 height 31
click at [1511, 8] on div "Mark Complete" at bounding box center [1489, 23] width 74 height 31
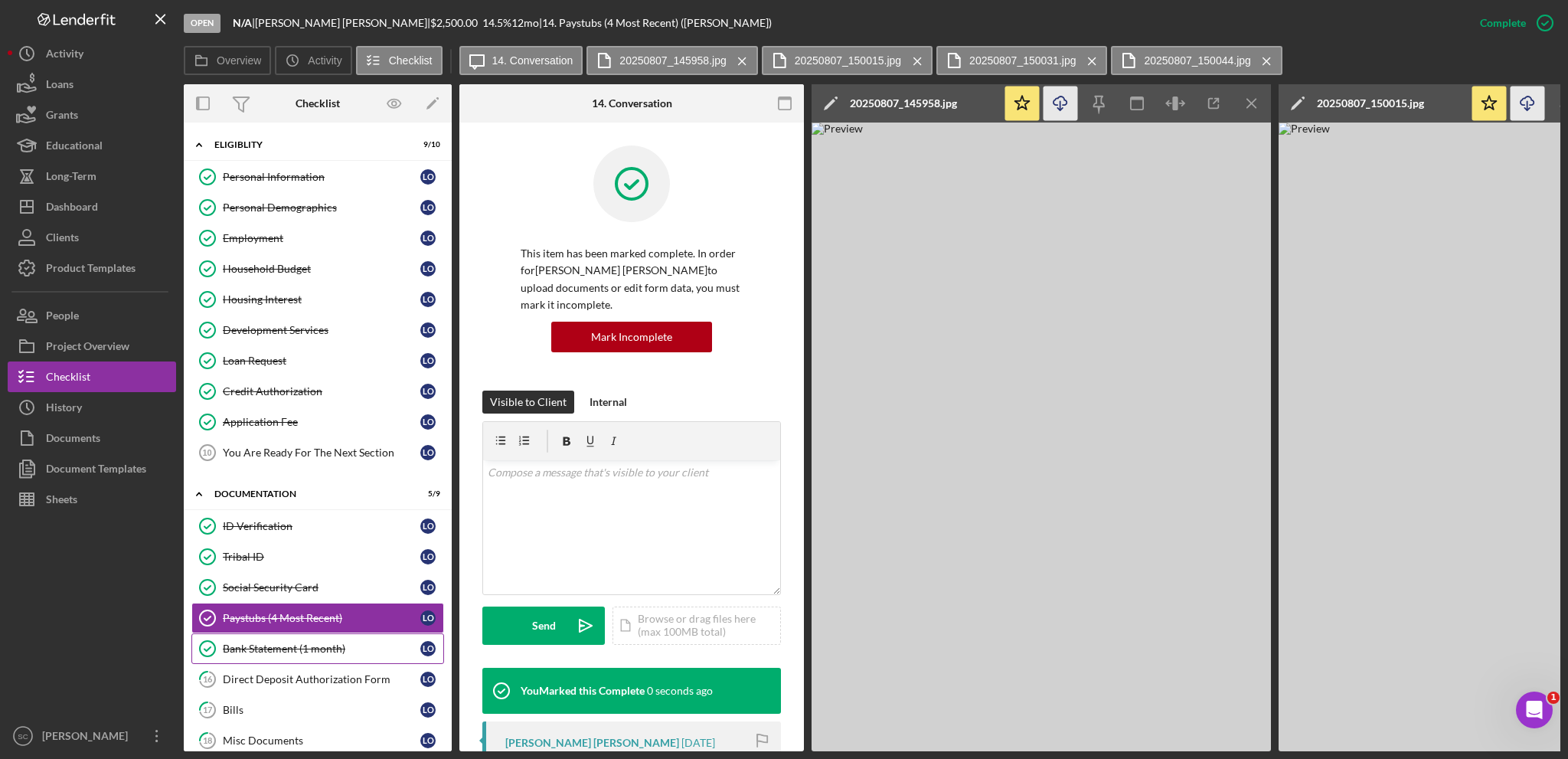
click at [283, 643] on div "Bank Statement (1 month)" at bounding box center [322, 648] width 197 height 12
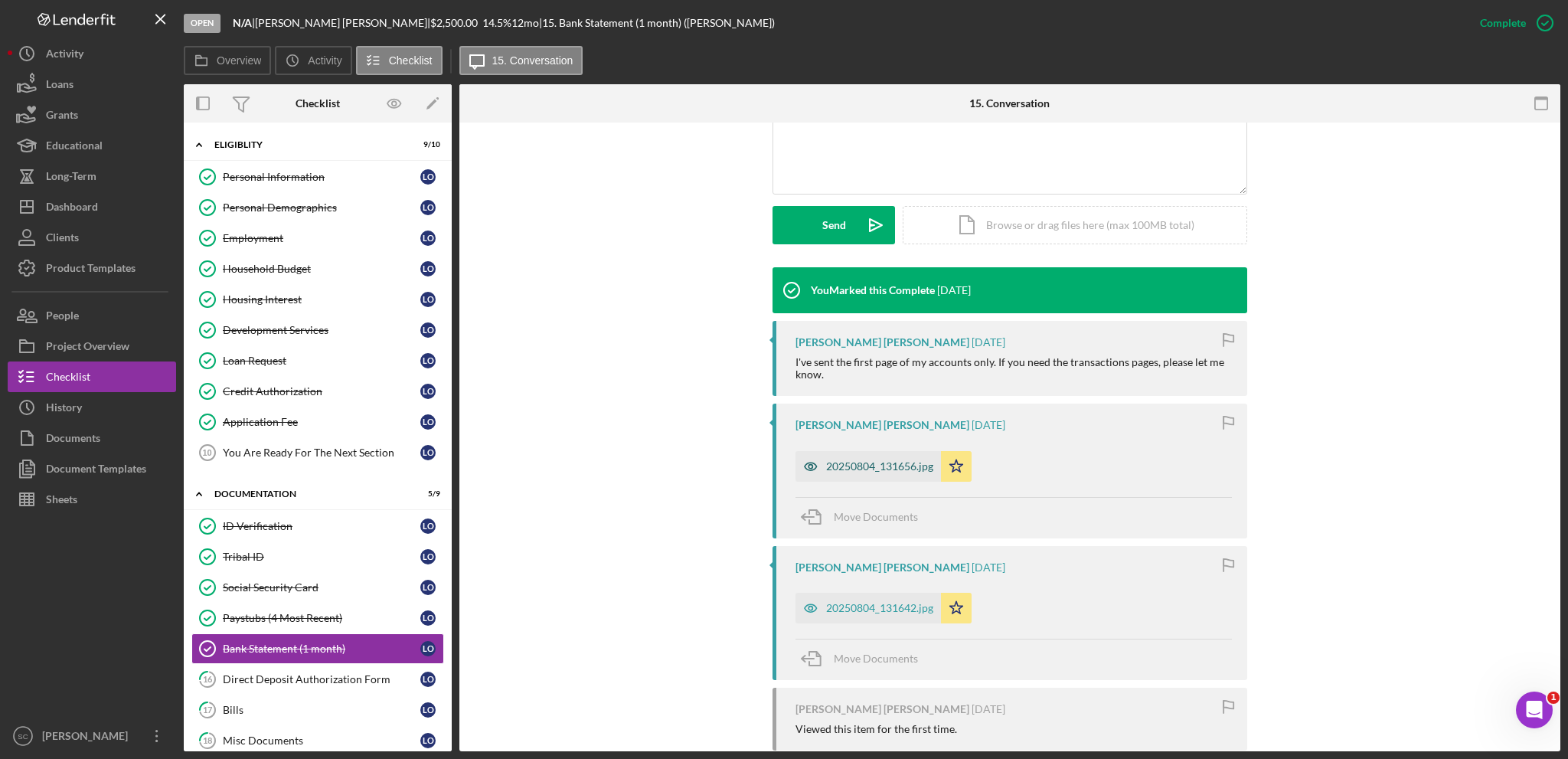
scroll to position [459, 0]
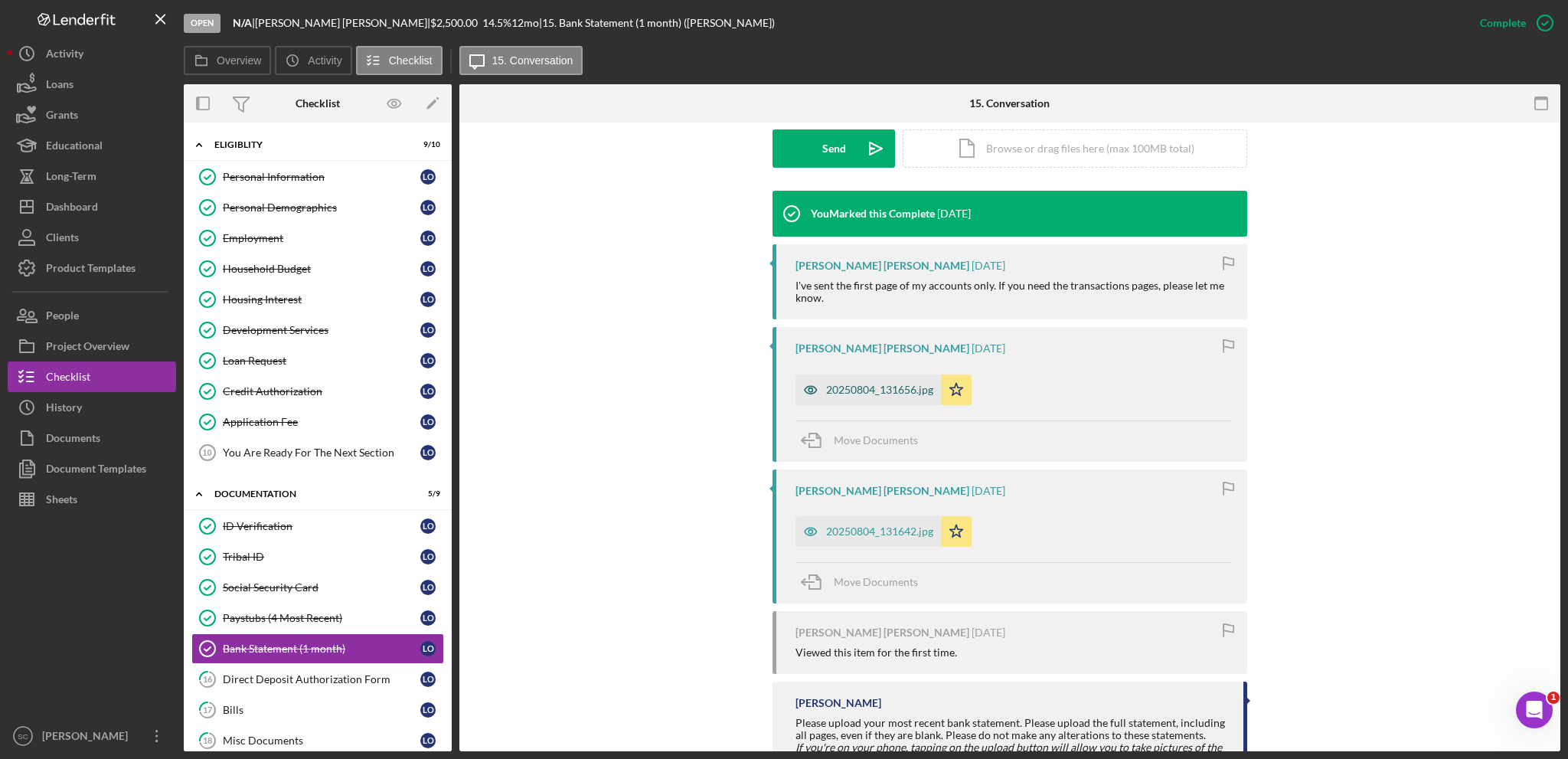
click at [870, 384] on div "20250804_131656.jpg" at bounding box center [879, 390] width 107 height 12
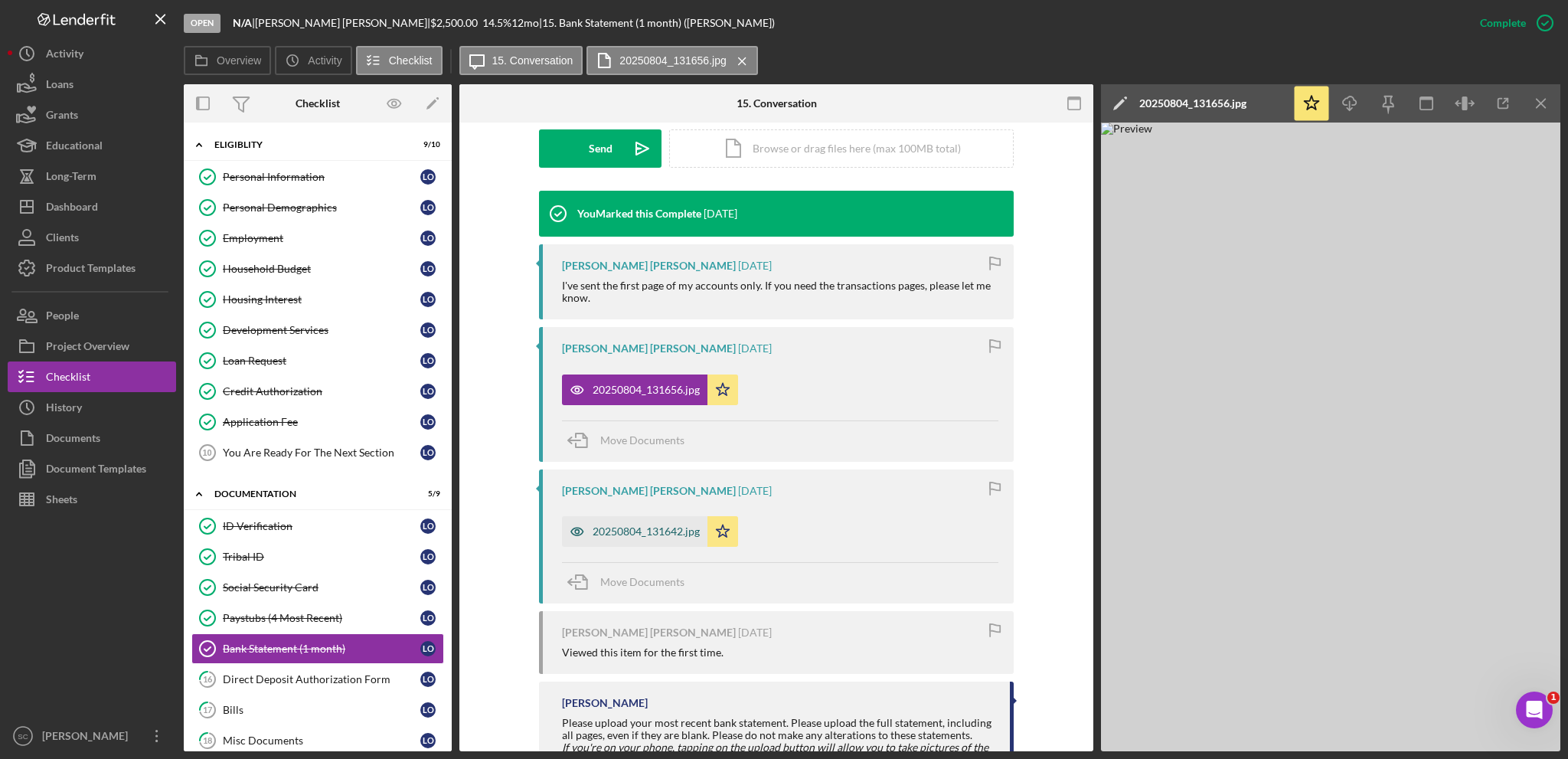
click at [628, 521] on div "20250804_131642.jpg" at bounding box center [634, 532] width 145 height 31
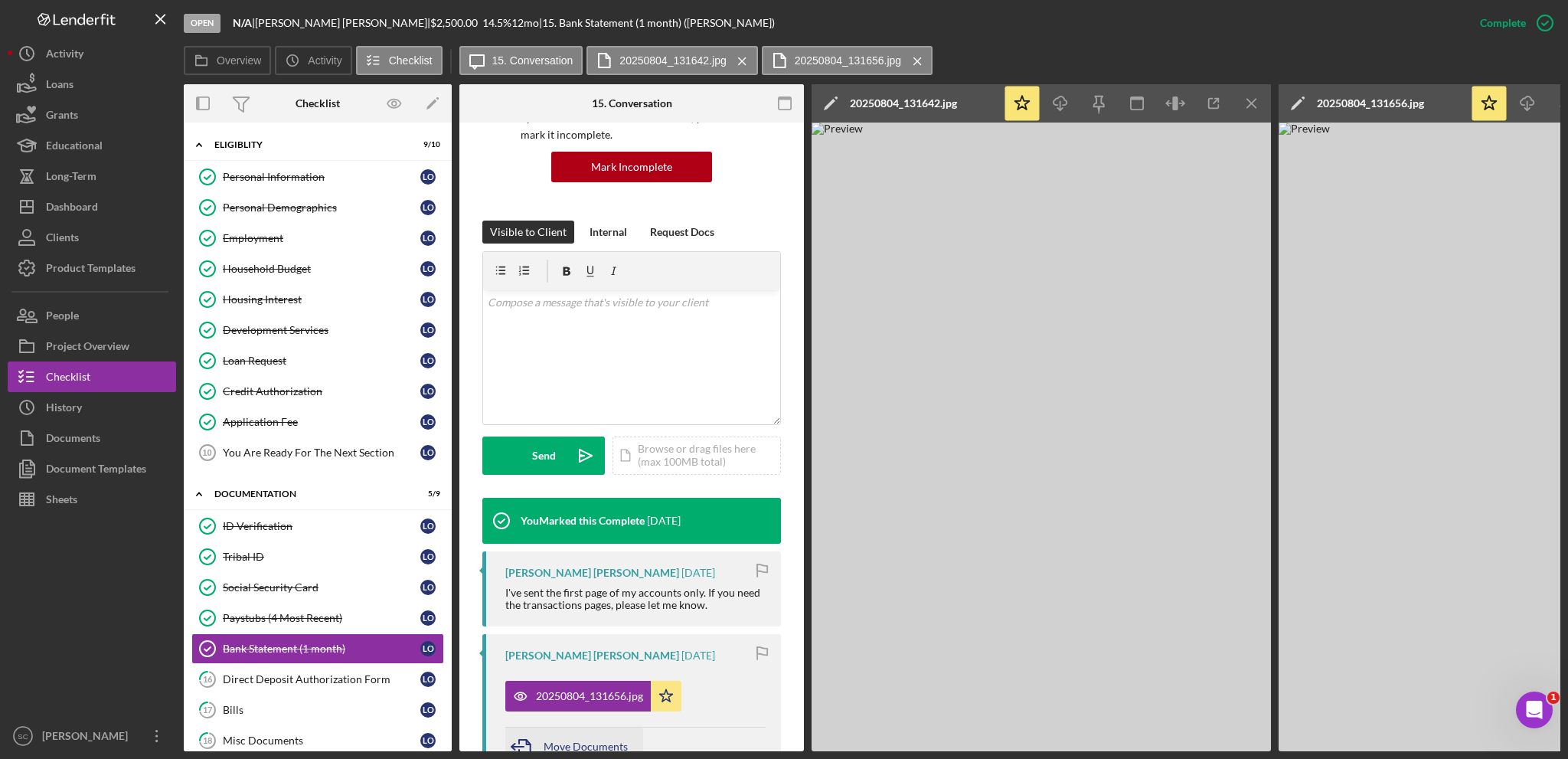
scroll to position [0, 0]
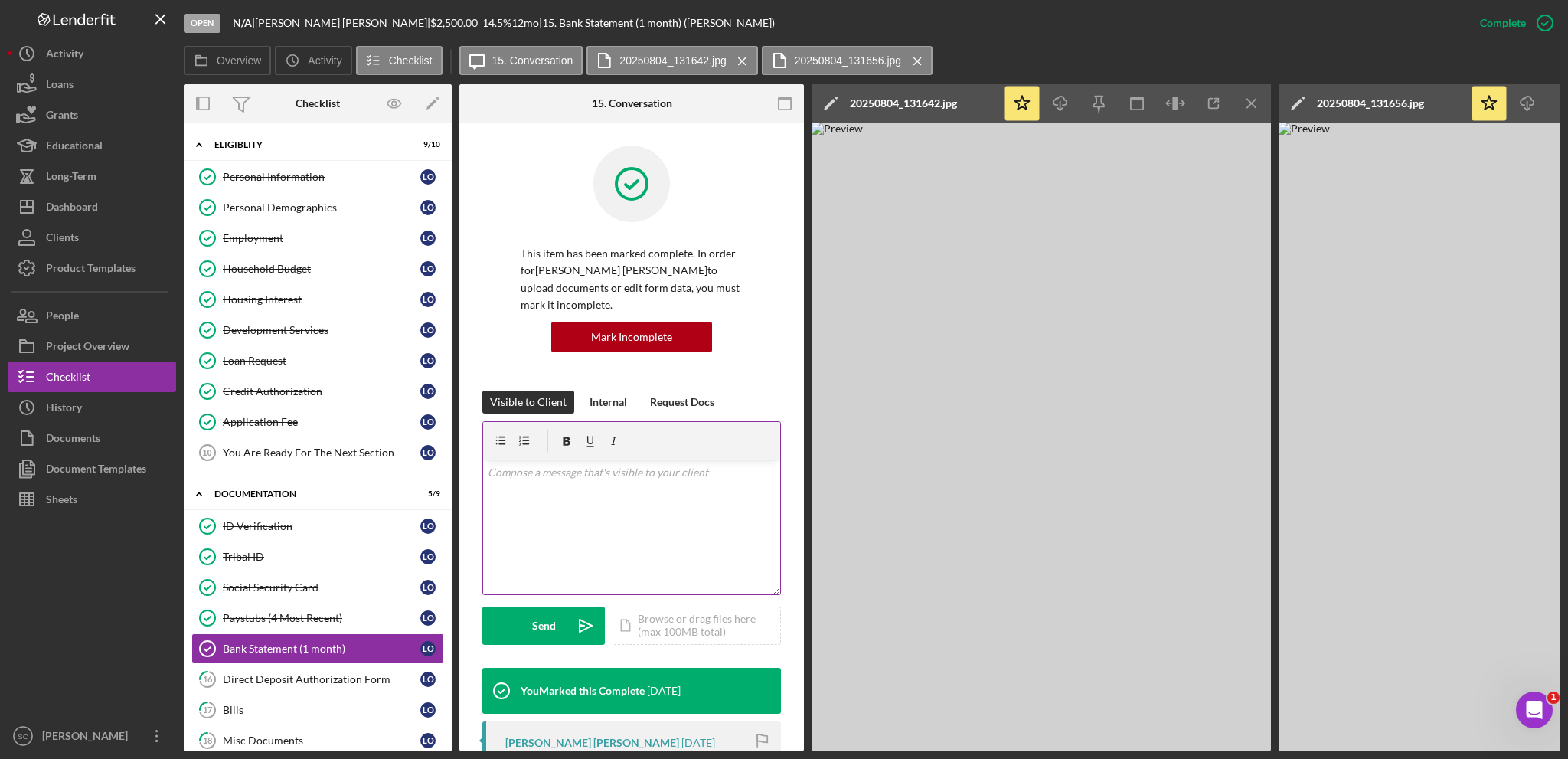
click at [542, 486] on div "v Color teal Color pink Remove color Add row above Add row below Add column bef…" at bounding box center [632, 527] width 297 height 134
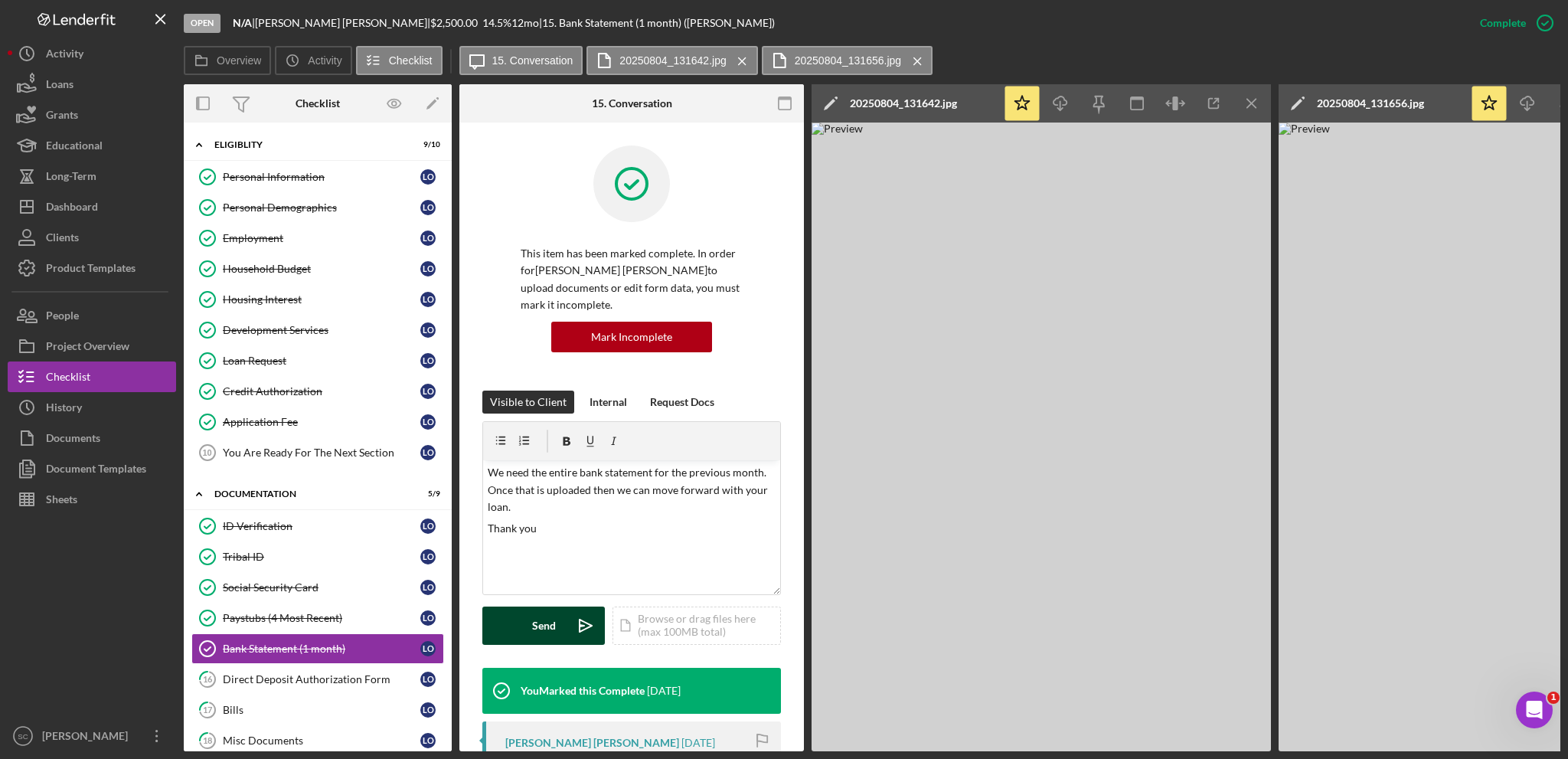
click at [521, 613] on button "Send Icon/icon-invite-send" at bounding box center [544, 625] width 123 height 38
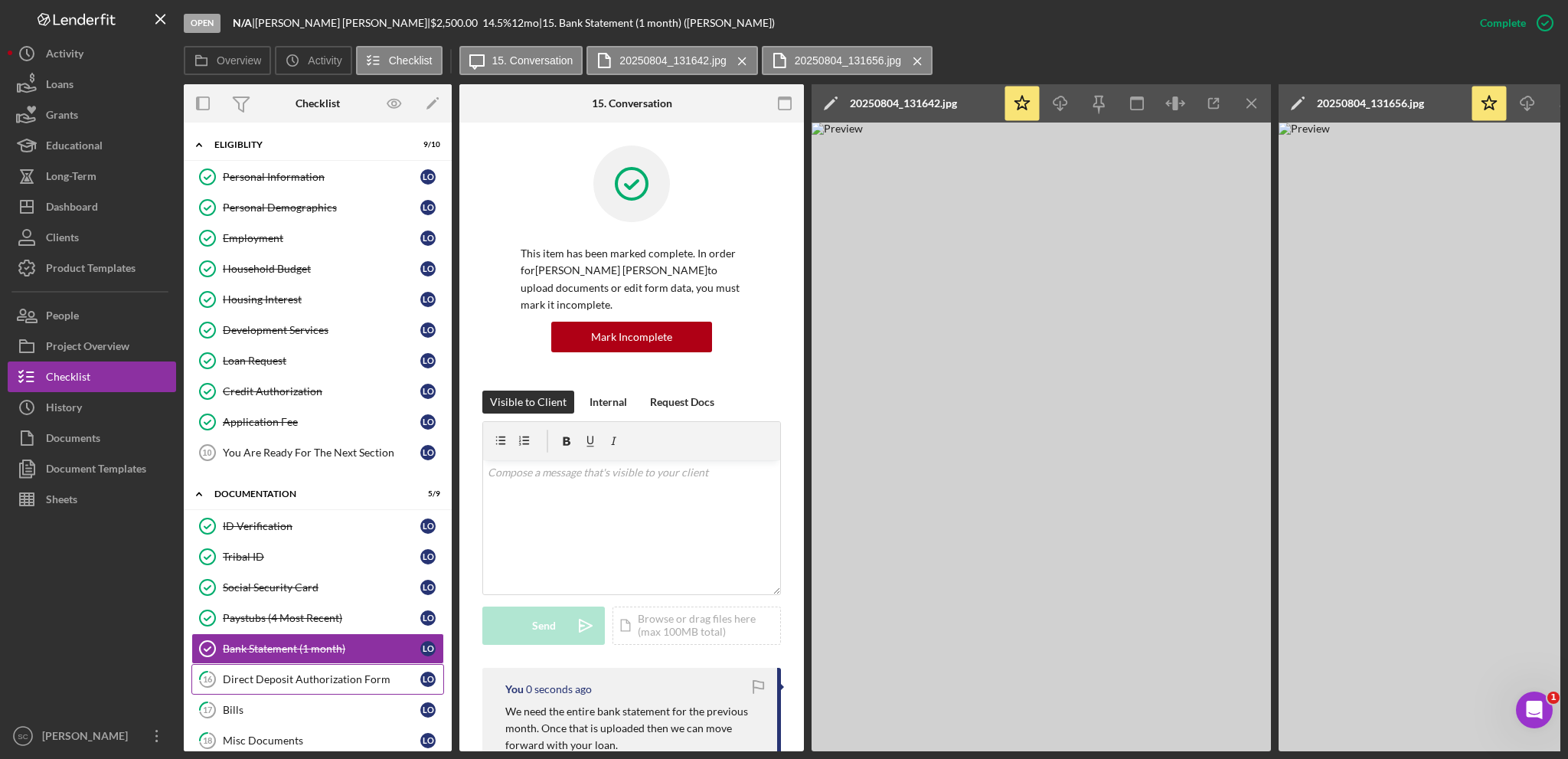
click at [299, 682] on link "16 Direct Deposit Authorization Form L O" at bounding box center [318, 679] width 253 height 31
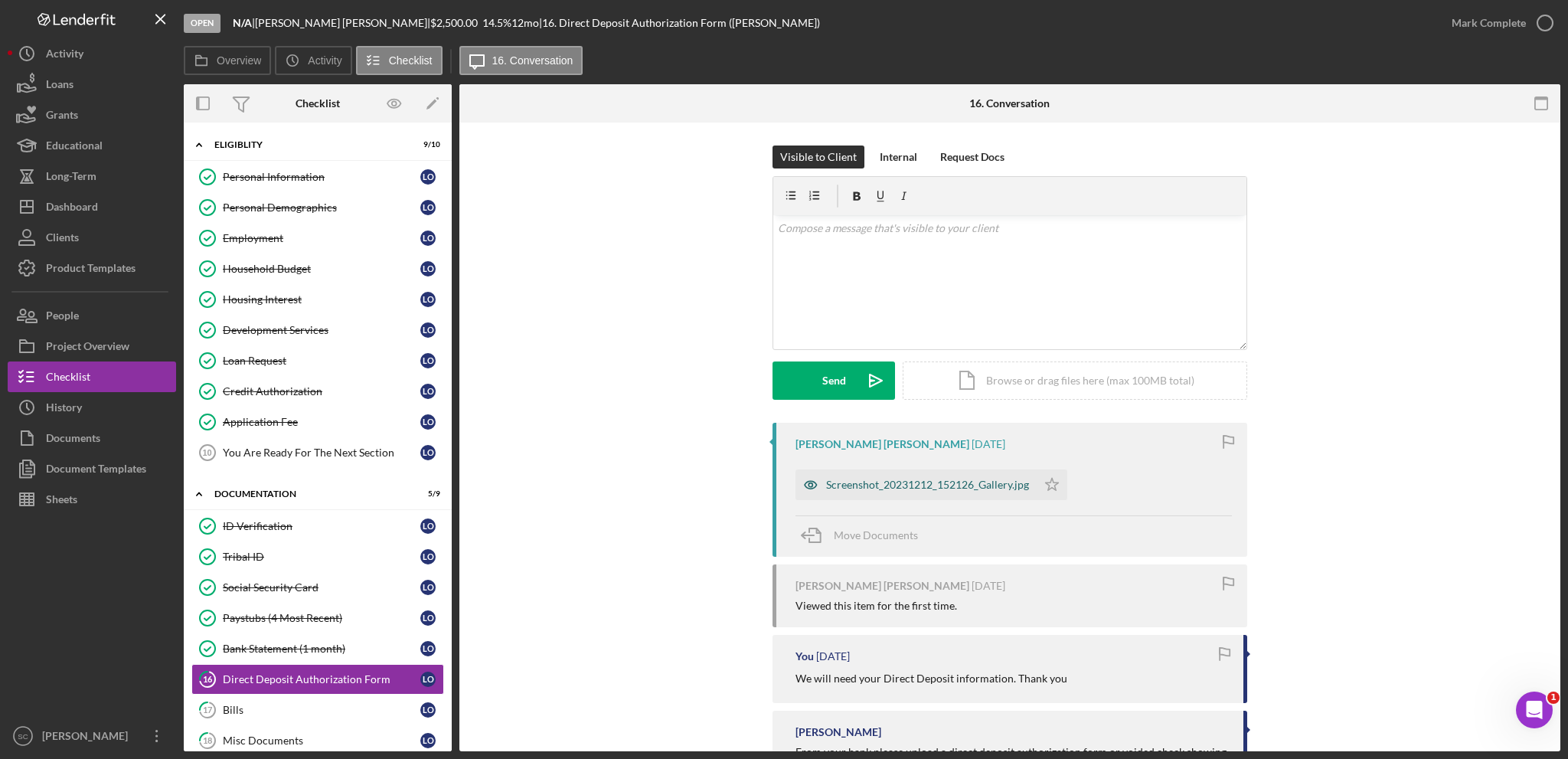
click at [896, 480] on div "Screenshot_20231212_152126_Gallery.jpg" at bounding box center [927, 484] width 203 height 12
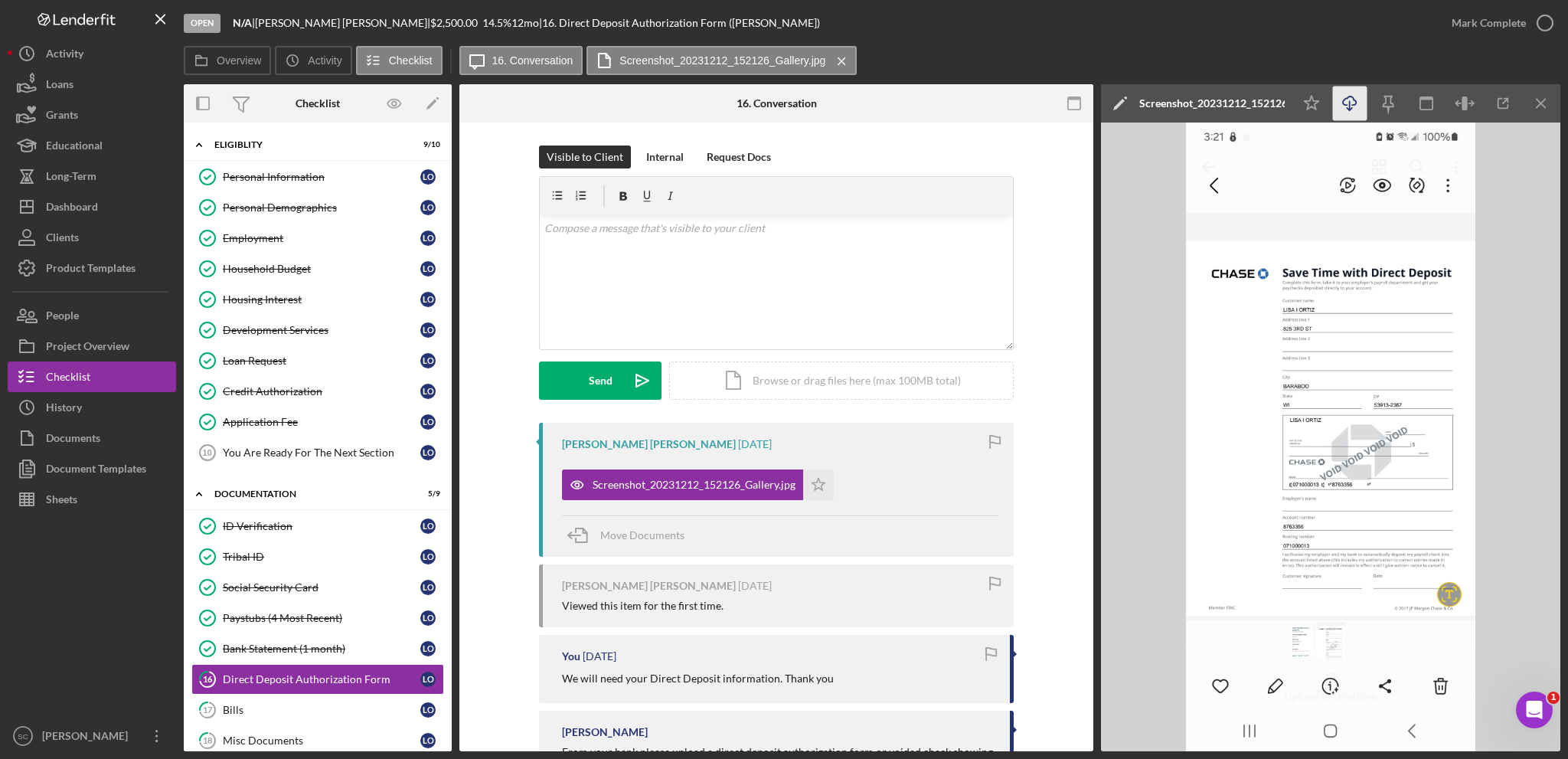
click at [1345, 101] on icon "Icon/Download" at bounding box center [1350, 103] width 35 height 35
click at [288, 358] on div "Loan Request" at bounding box center [322, 361] width 197 height 12
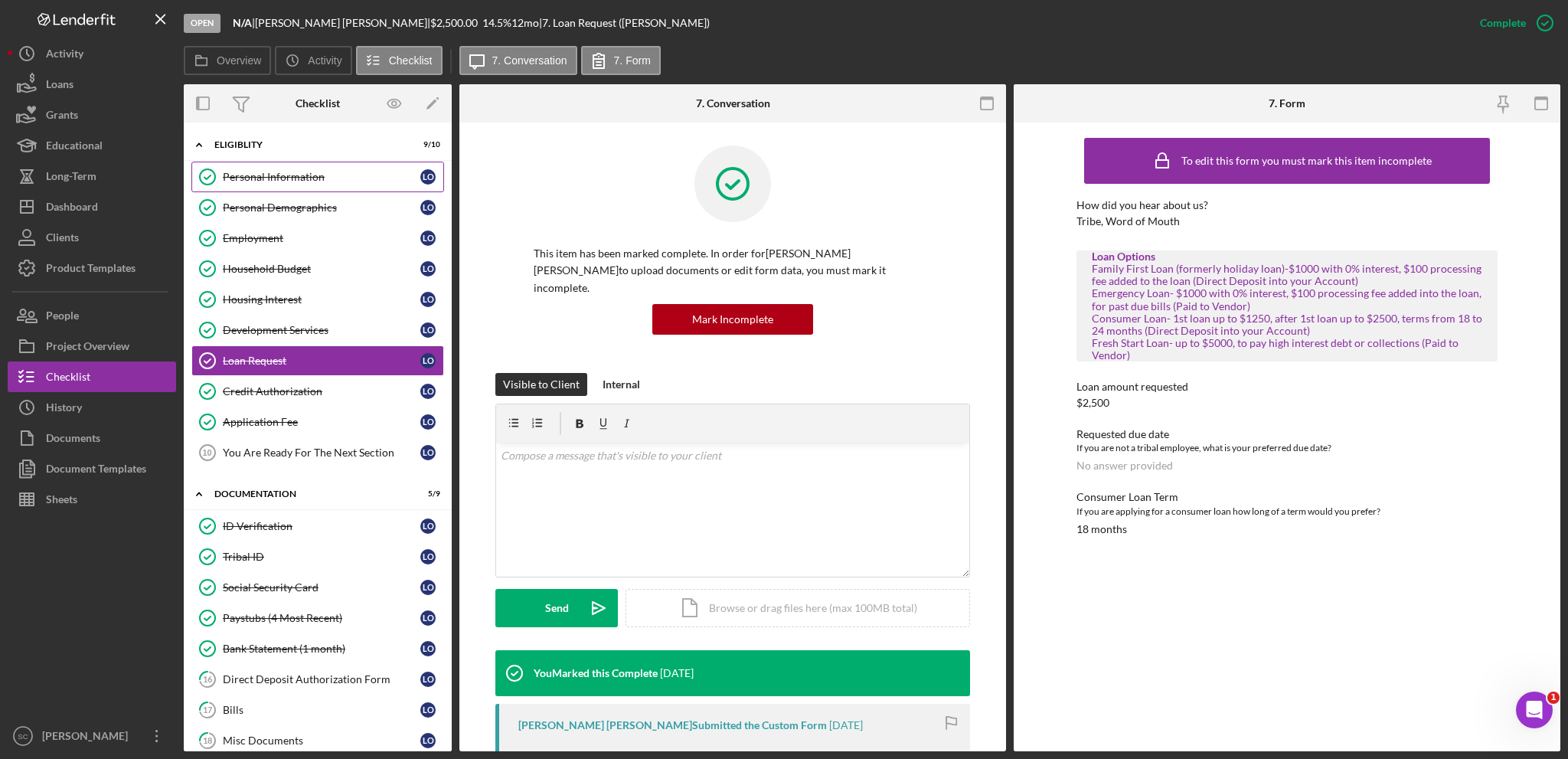
click at [280, 177] on div "Personal Information" at bounding box center [322, 176] width 197 height 12
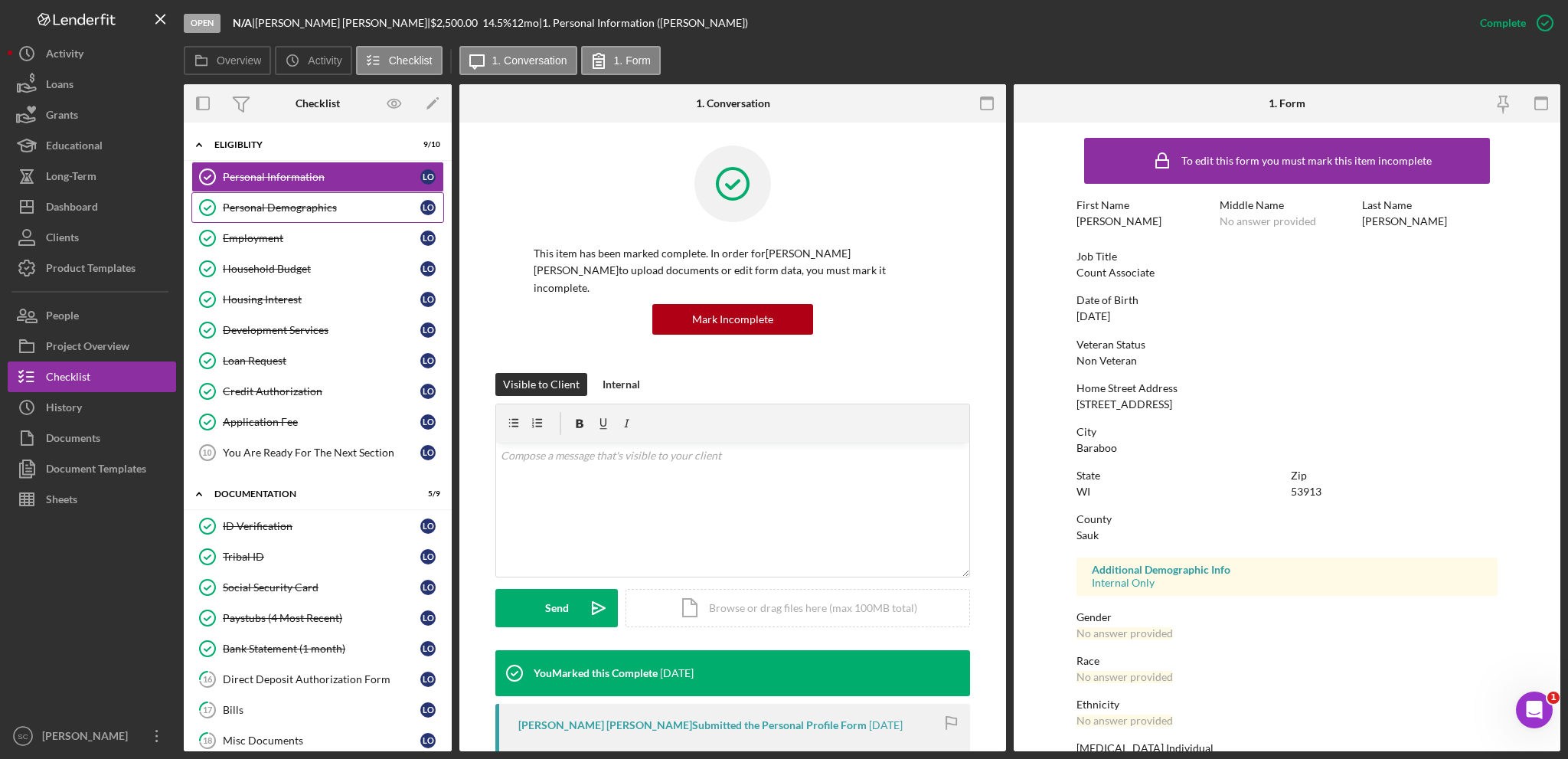
click at [273, 201] on div "Personal Demographics" at bounding box center [322, 207] width 197 height 12
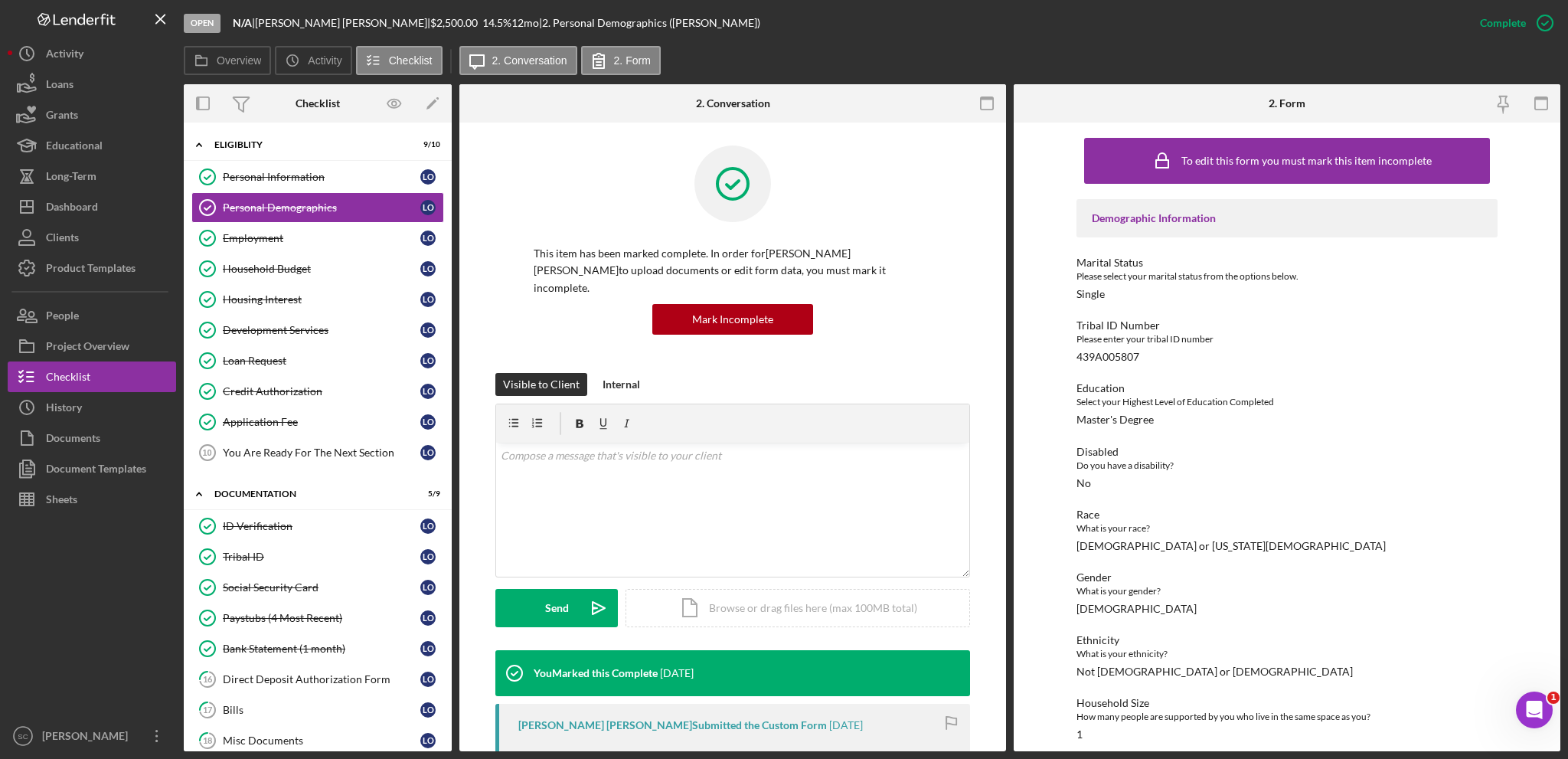
scroll to position [123, 0]
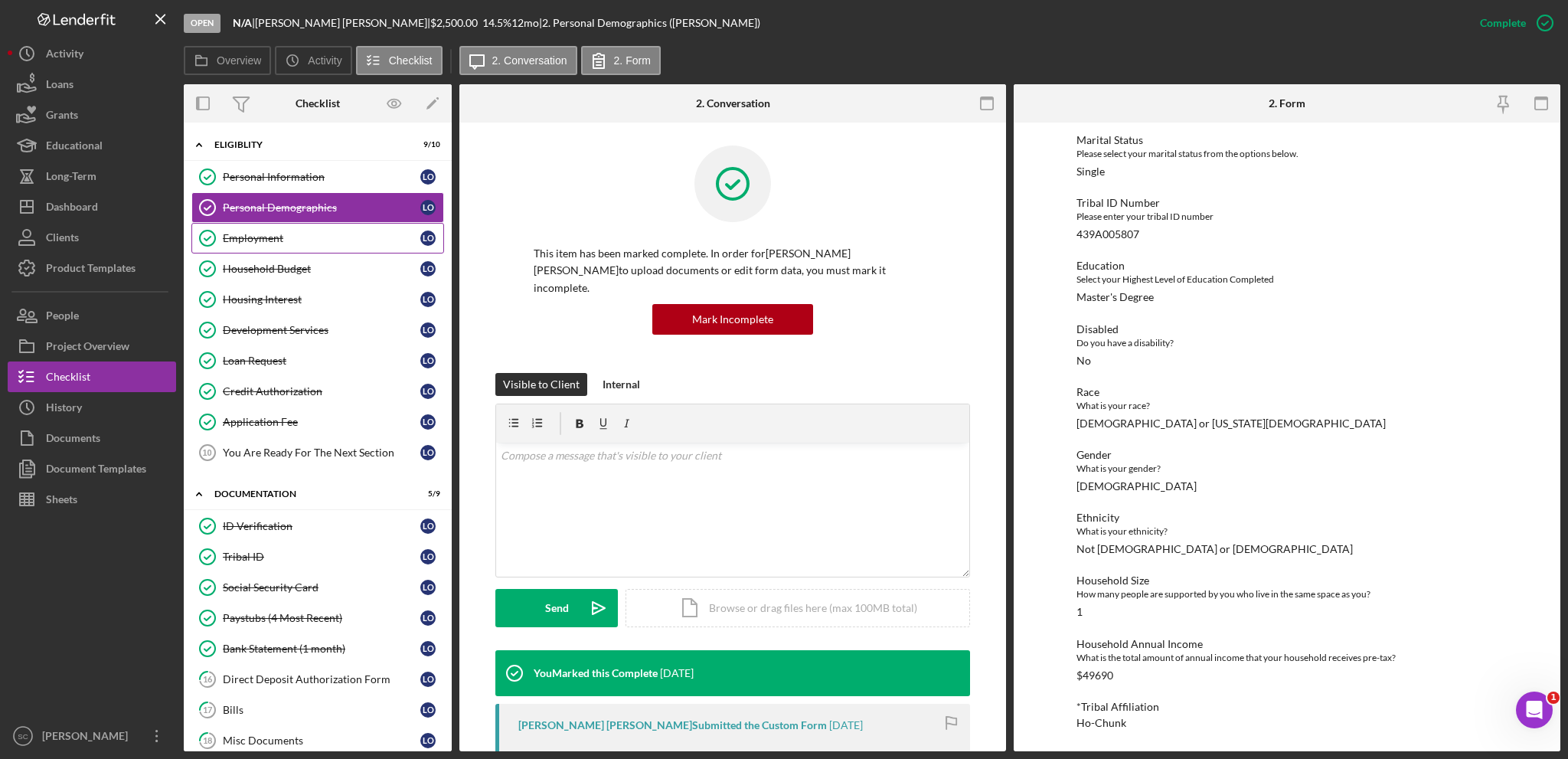
click at [288, 235] on div "Employment" at bounding box center [322, 238] width 197 height 12
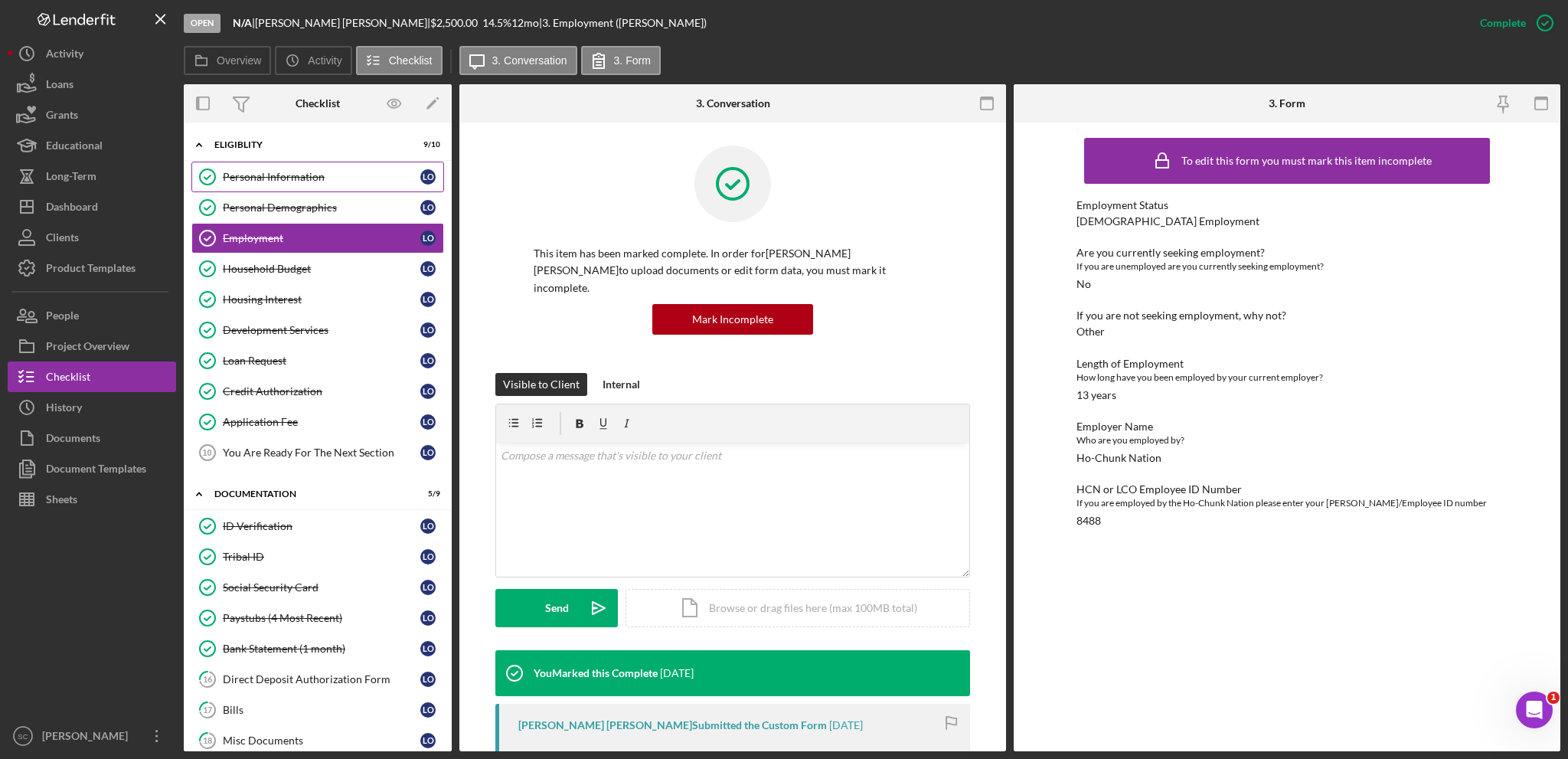
click at [276, 167] on link "Personal Information Personal Information L O" at bounding box center [318, 177] width 253 height 31
